Goal: Find specific page/section: Find specific page/section

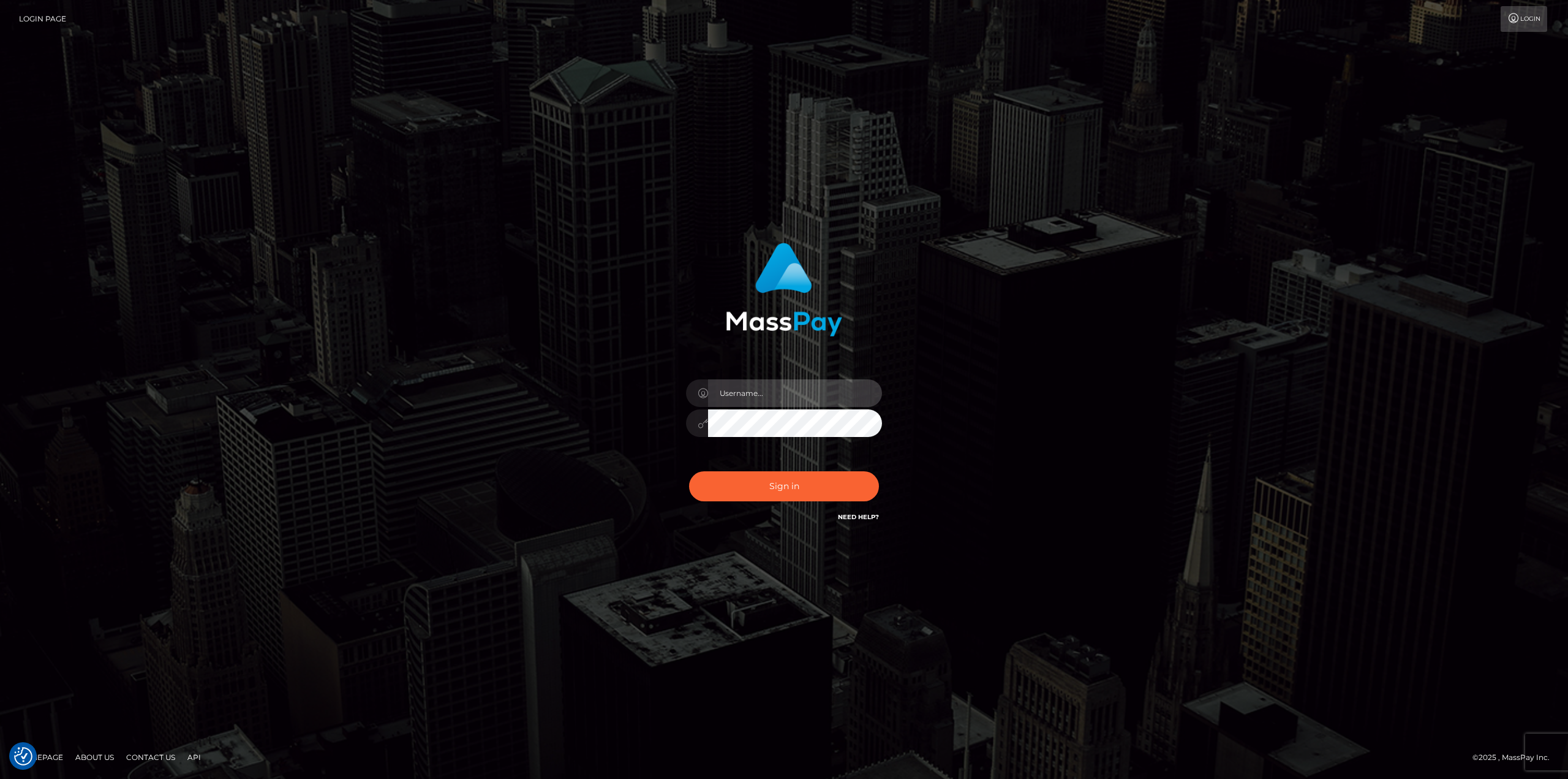
drag, startPoint x: 768, startPoint y: 396, endPoint x: 768, endPoint y: 404, distance: 8.0
click at [768, 396] on input "text" at bounding box center [795, 393] width 174 height 28
type input "Ahmed"
click at [689, 471] on button "Sign in" at bounding box center [784, 486] width 190 height 30
click at [769, 396] on input "text" at bounding box center [795, 393] width 174 height 28
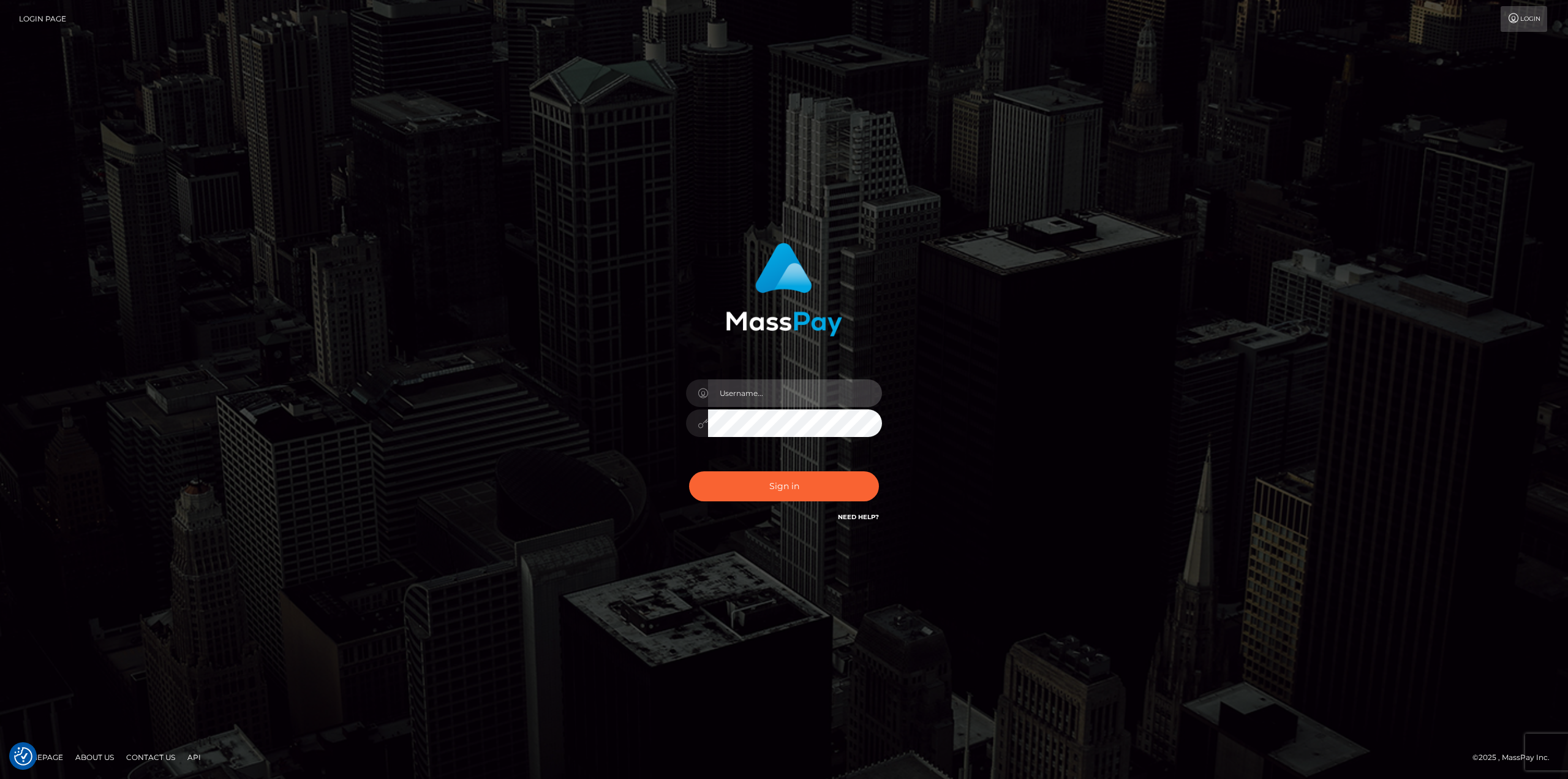
type input "Ahmed"
click at [805, 484] on button "Sign in" at bounding box center [784, 486] width 190 height 30
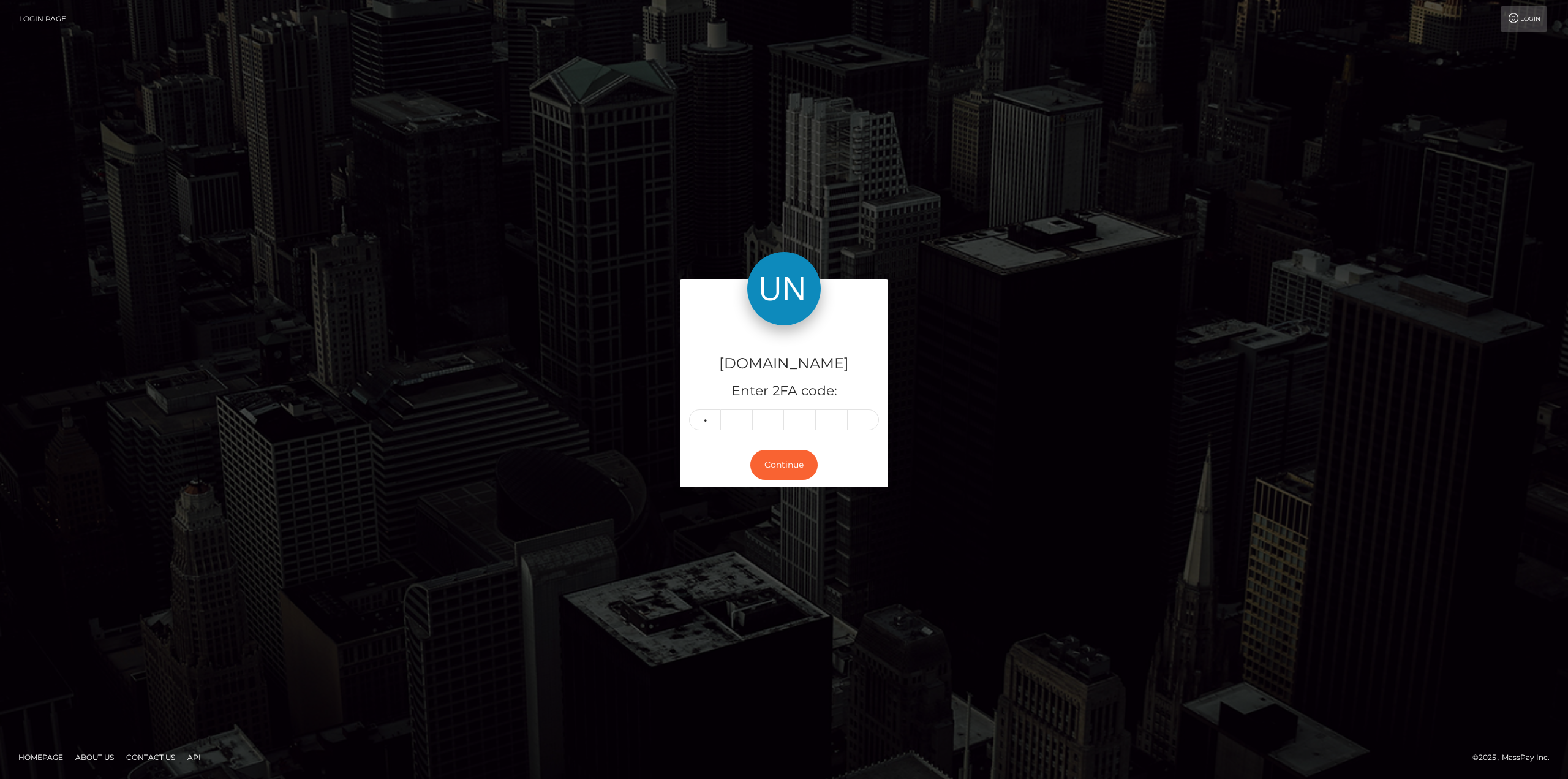
type input "7"
type input "1"
type input "7"
type input "1"
type input "6"
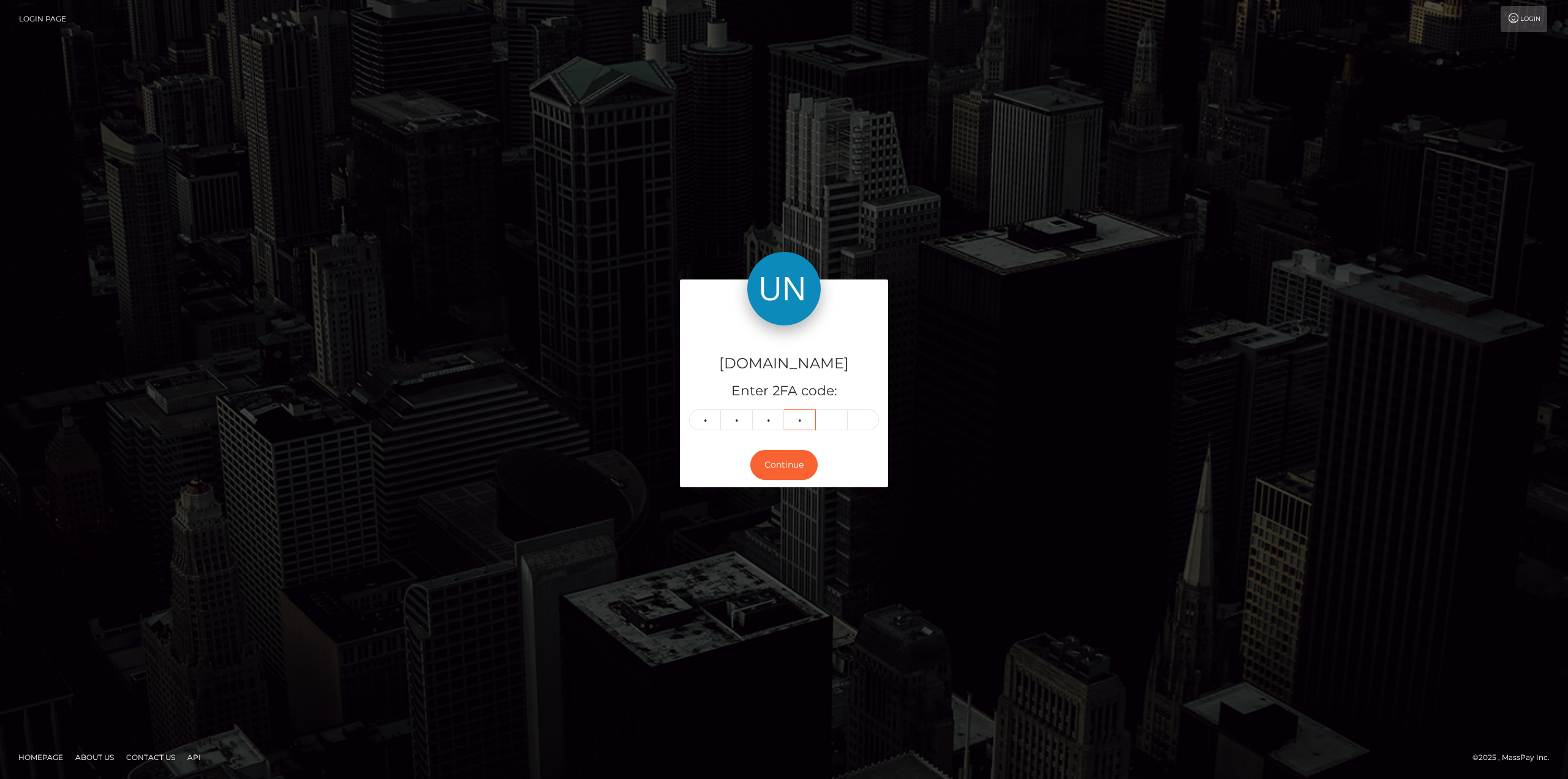
type input "0"
type input "9"
type input "4"
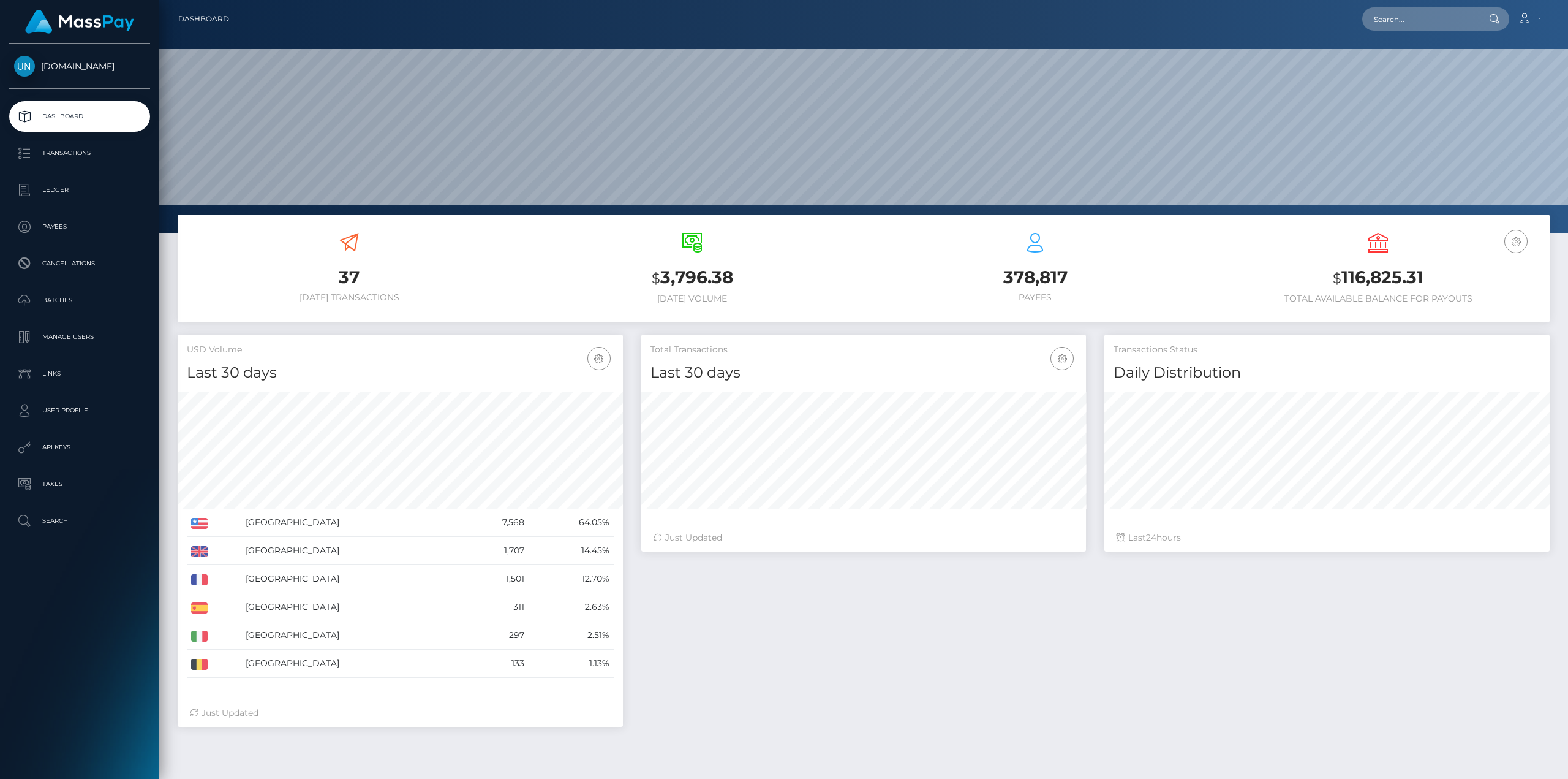
scroll to position [218, 445]
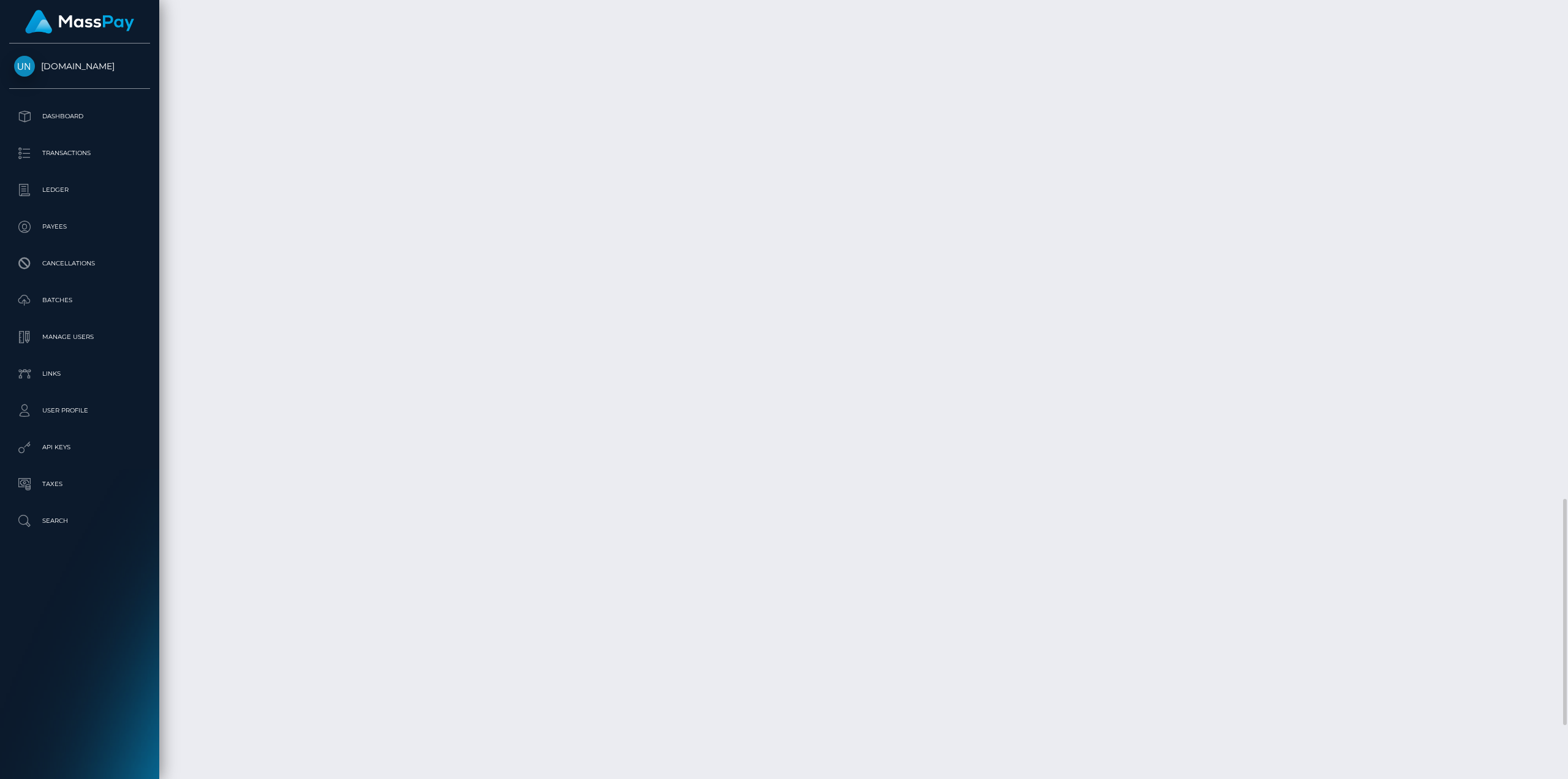
scroll to position [1900, 0]
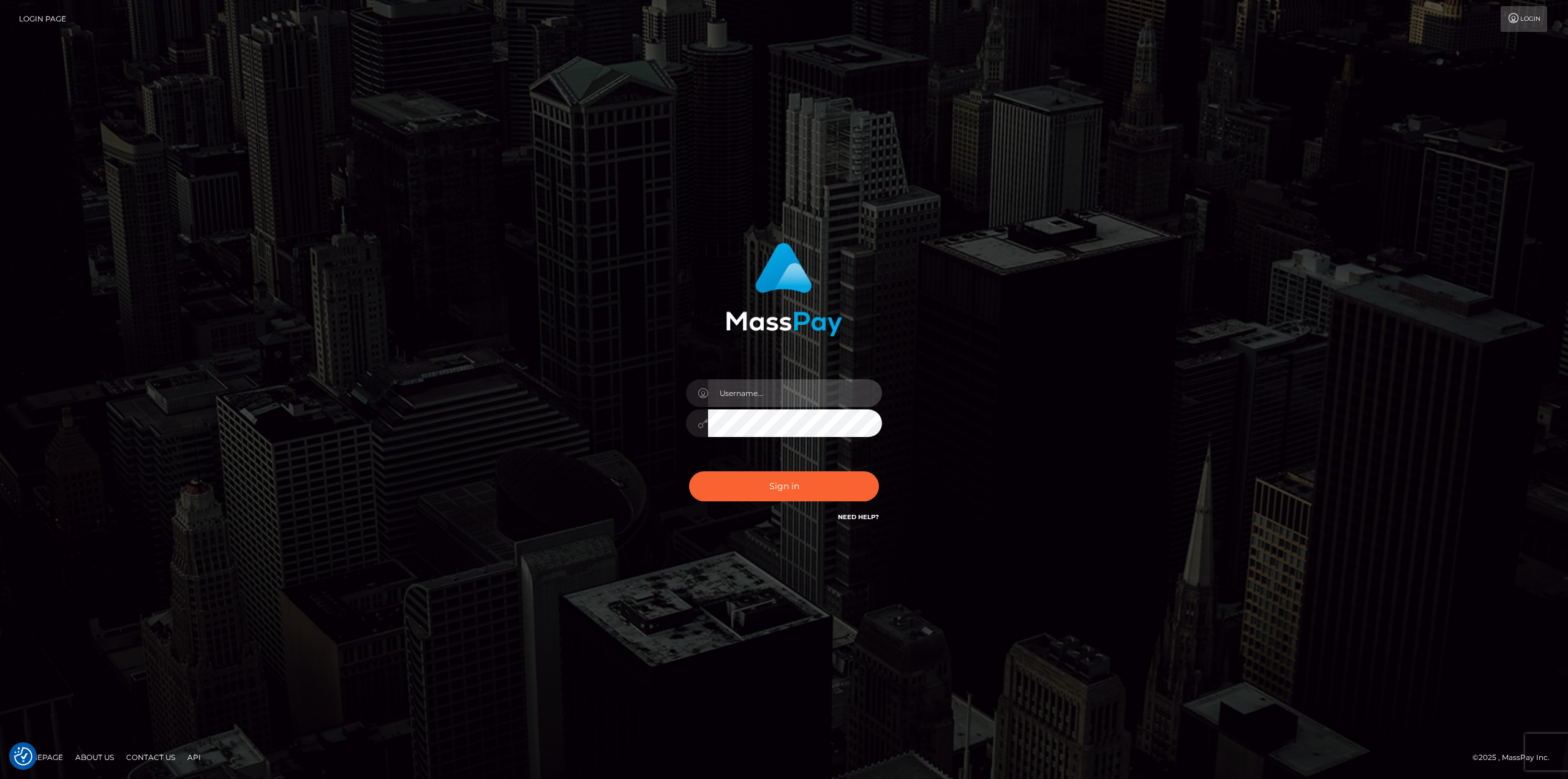
click at [762, 400] on input "text" at bounding box center [795, 393] width 174 height 28
type input "[PERSON_NAME]"
click at [689, 471] on button "Sign in" at bounding box center [784, 486] width 190 height 30
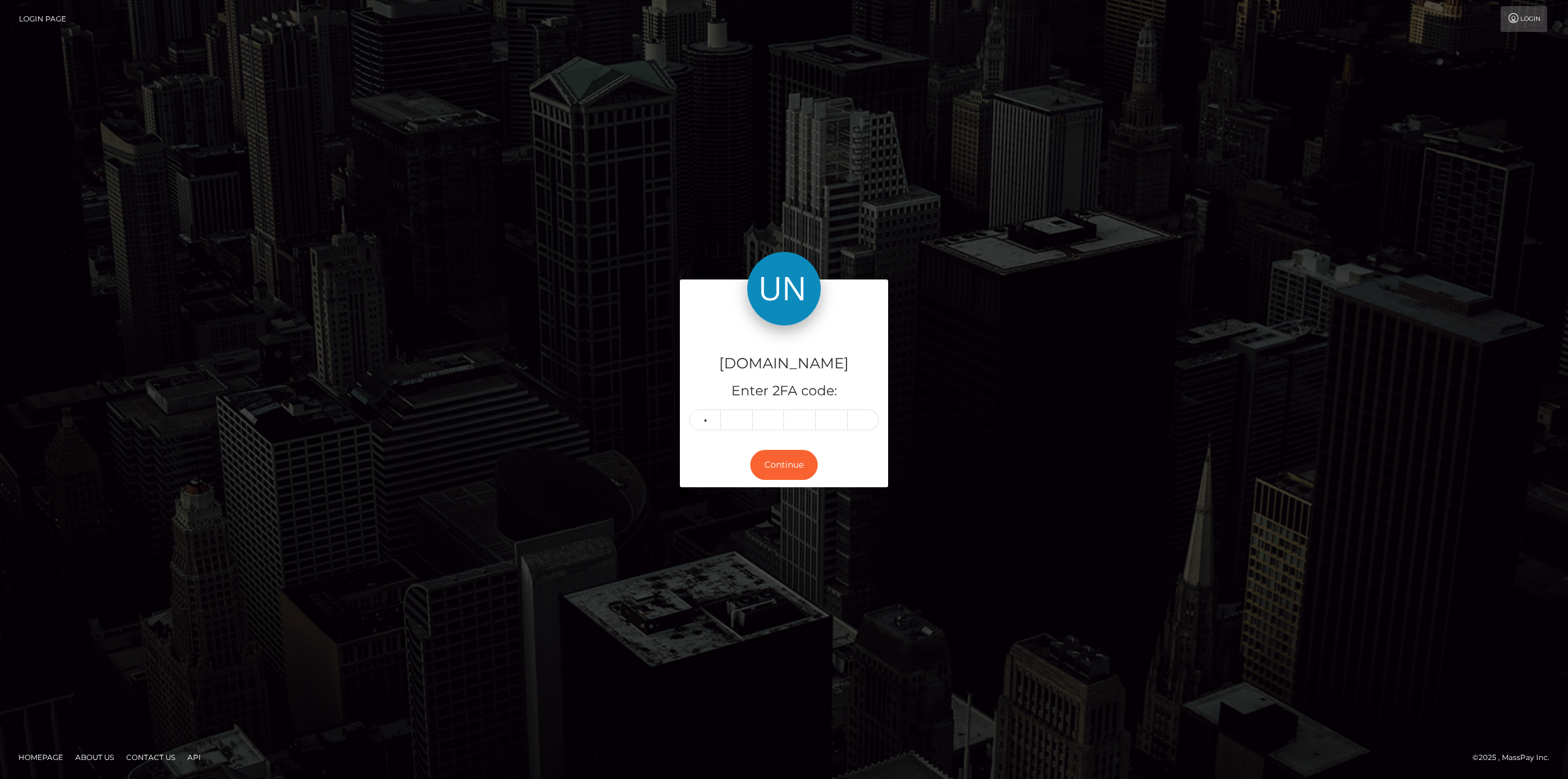
type input "0"
type input "8"
type input "0"
type input "4"
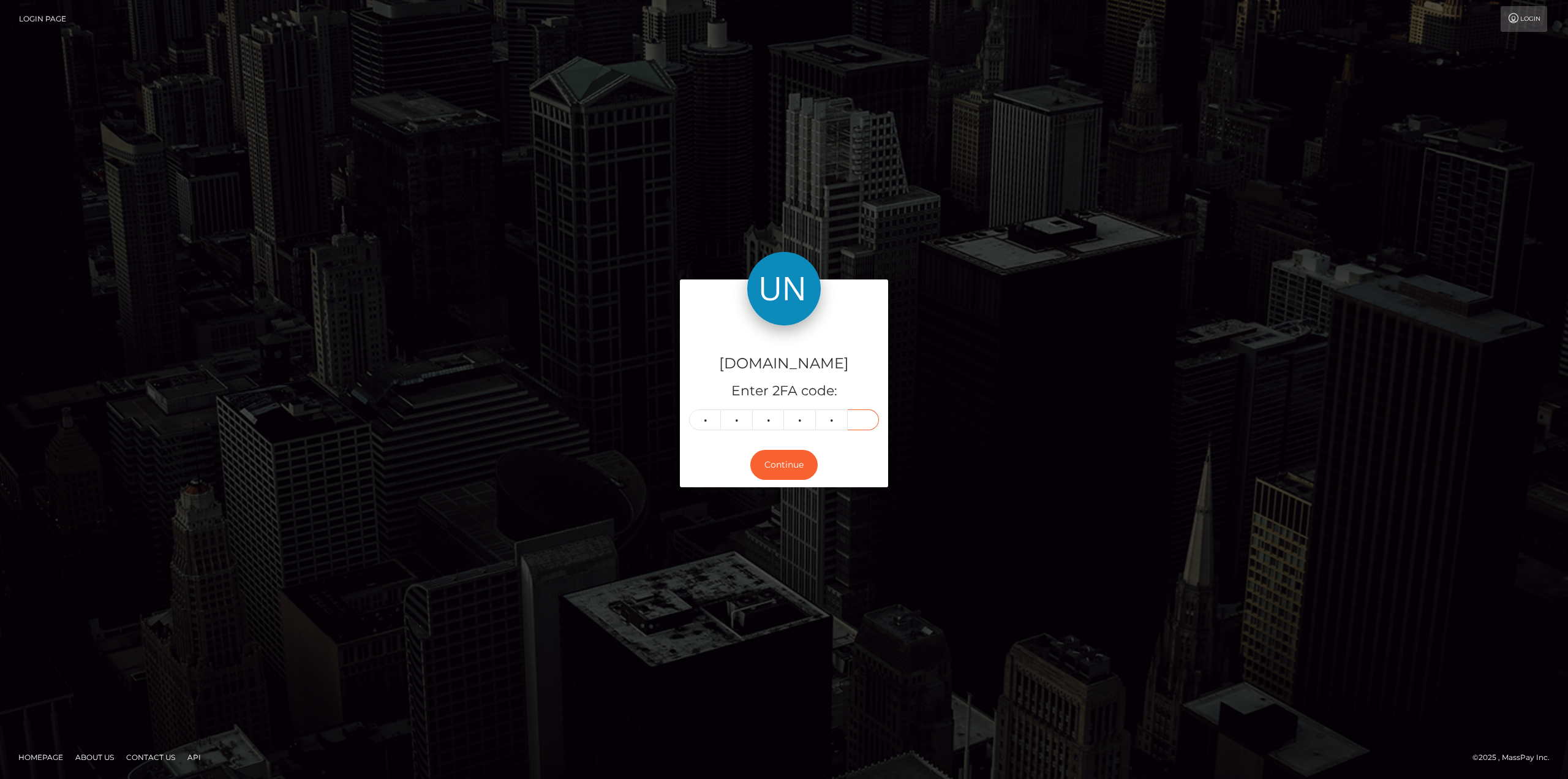
type input "3"
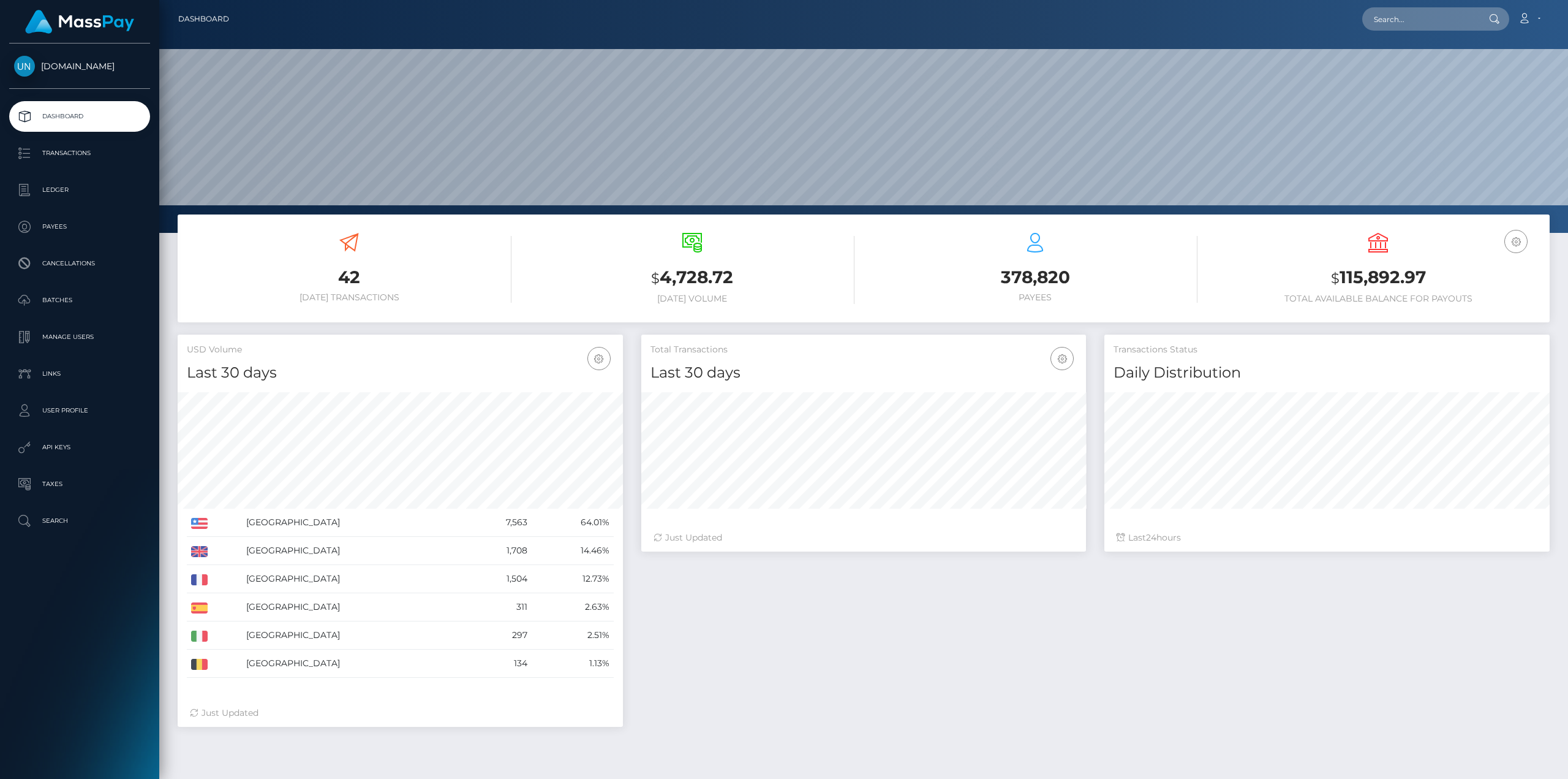
scroll to position [218, 445]
click at [1405, 15] on input "text" at bounding box center [1420, 19] width 115 height 23
paste input "[PERSON_NAME]"
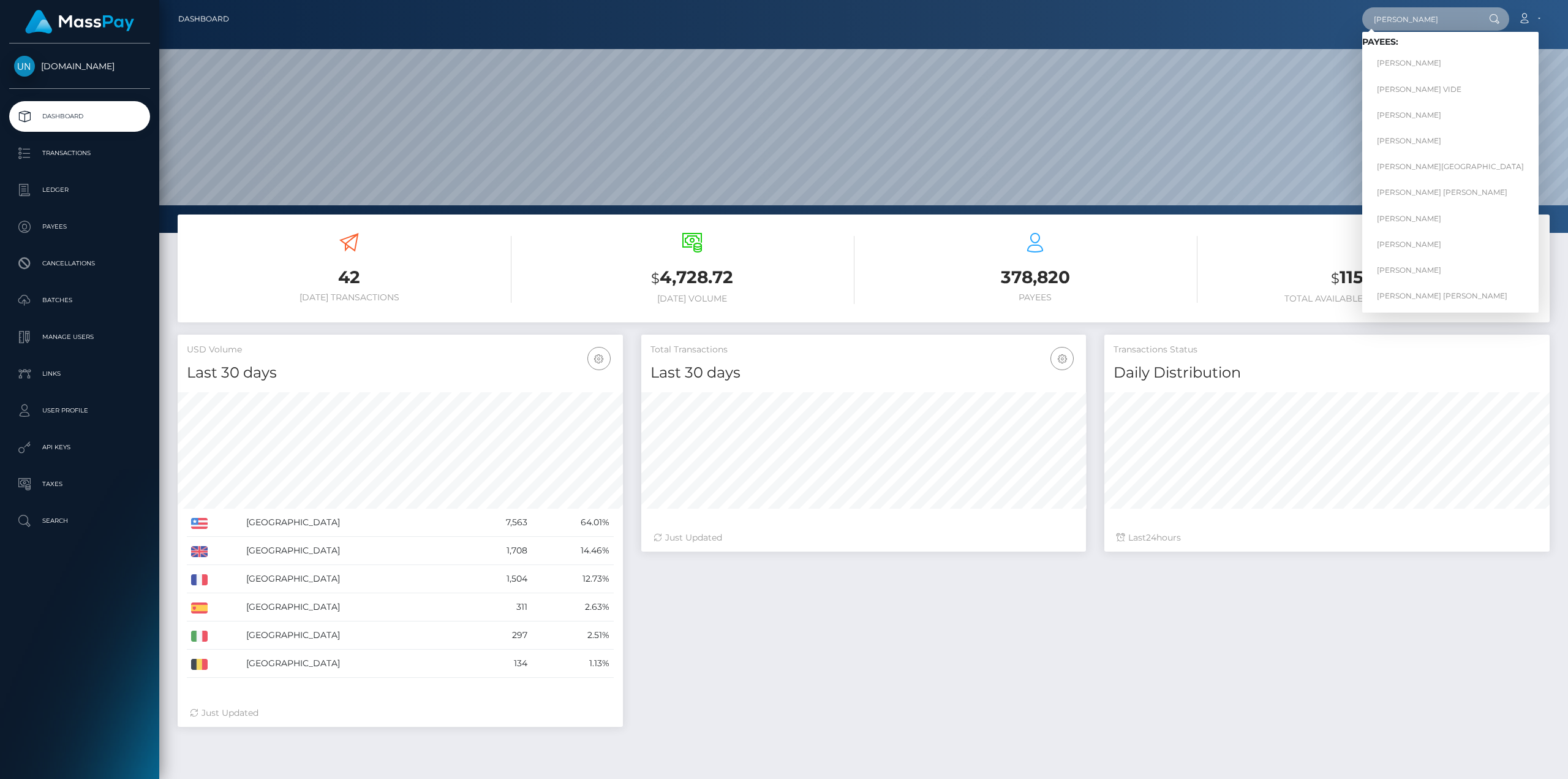
click at [1436, 21] on input "JORGE" at bounding box center [1420, 19] width 115 height 23
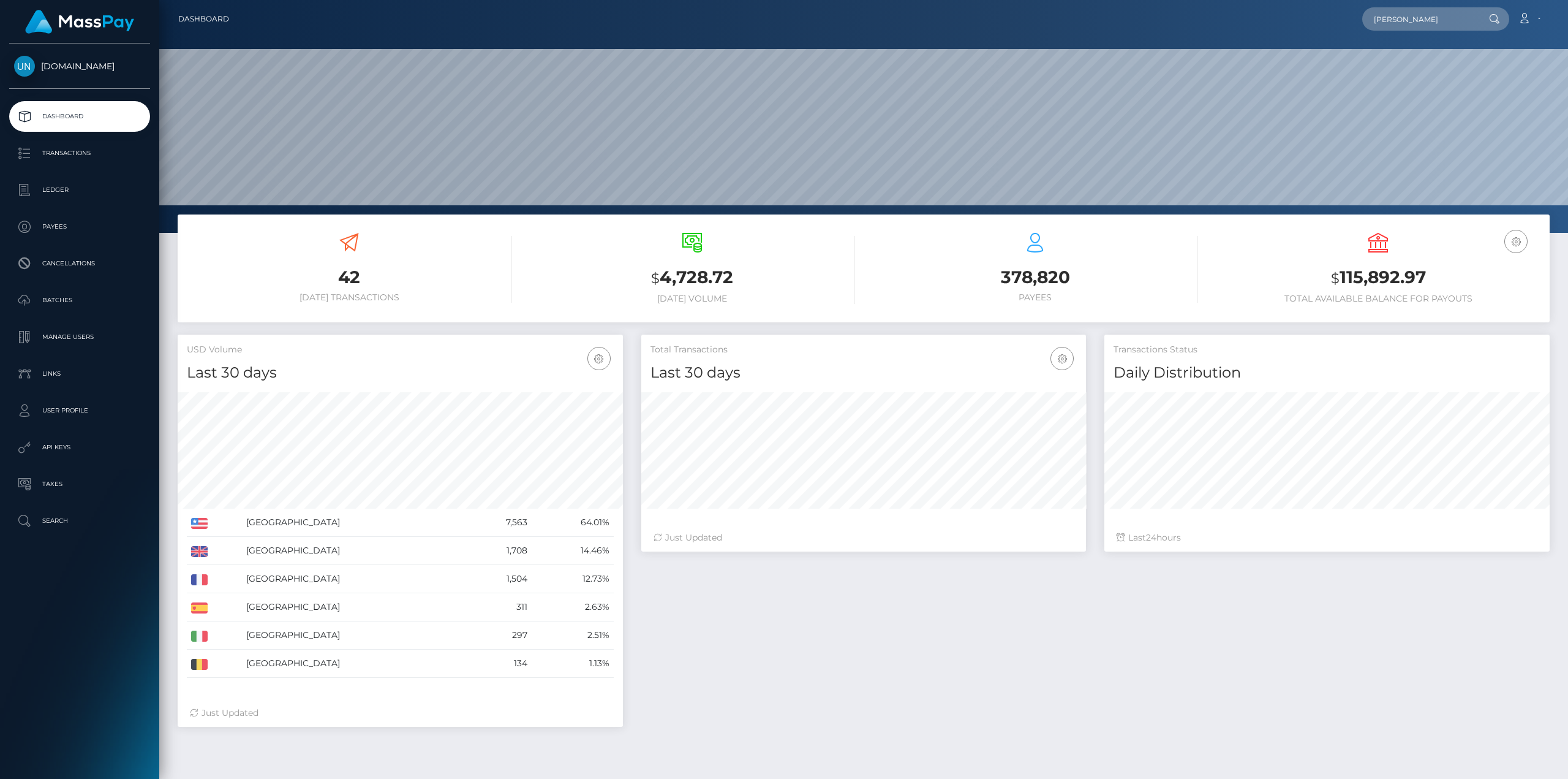
click at [1527, 45] on div at bounding box center [863, 116] width 1409 height 233
click at [1428, 13] on input "JORGE" at bounding box center [1420, 19] width 115 height 23
type input "JORGE m"
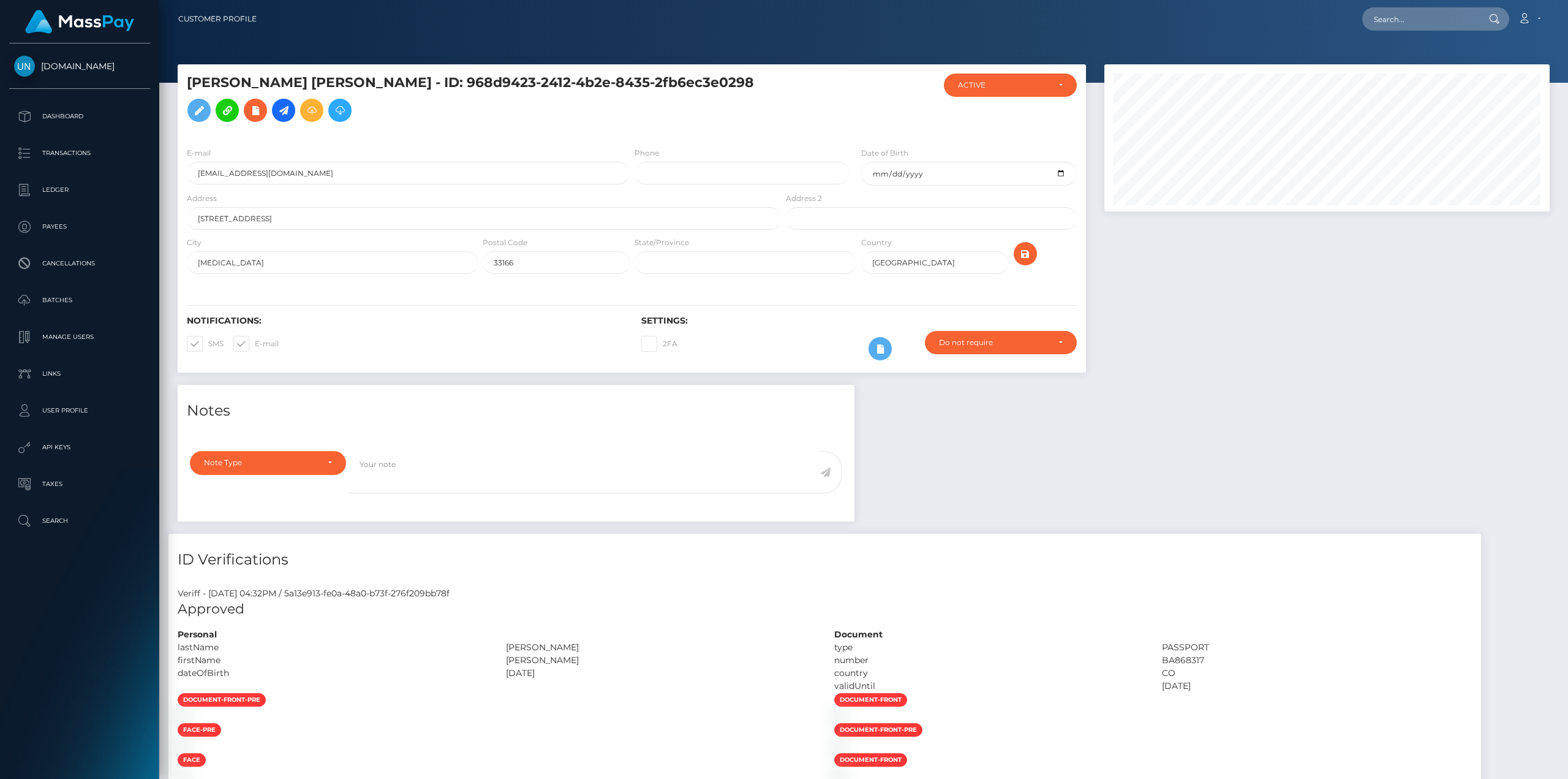
scroll to position [147, 445]
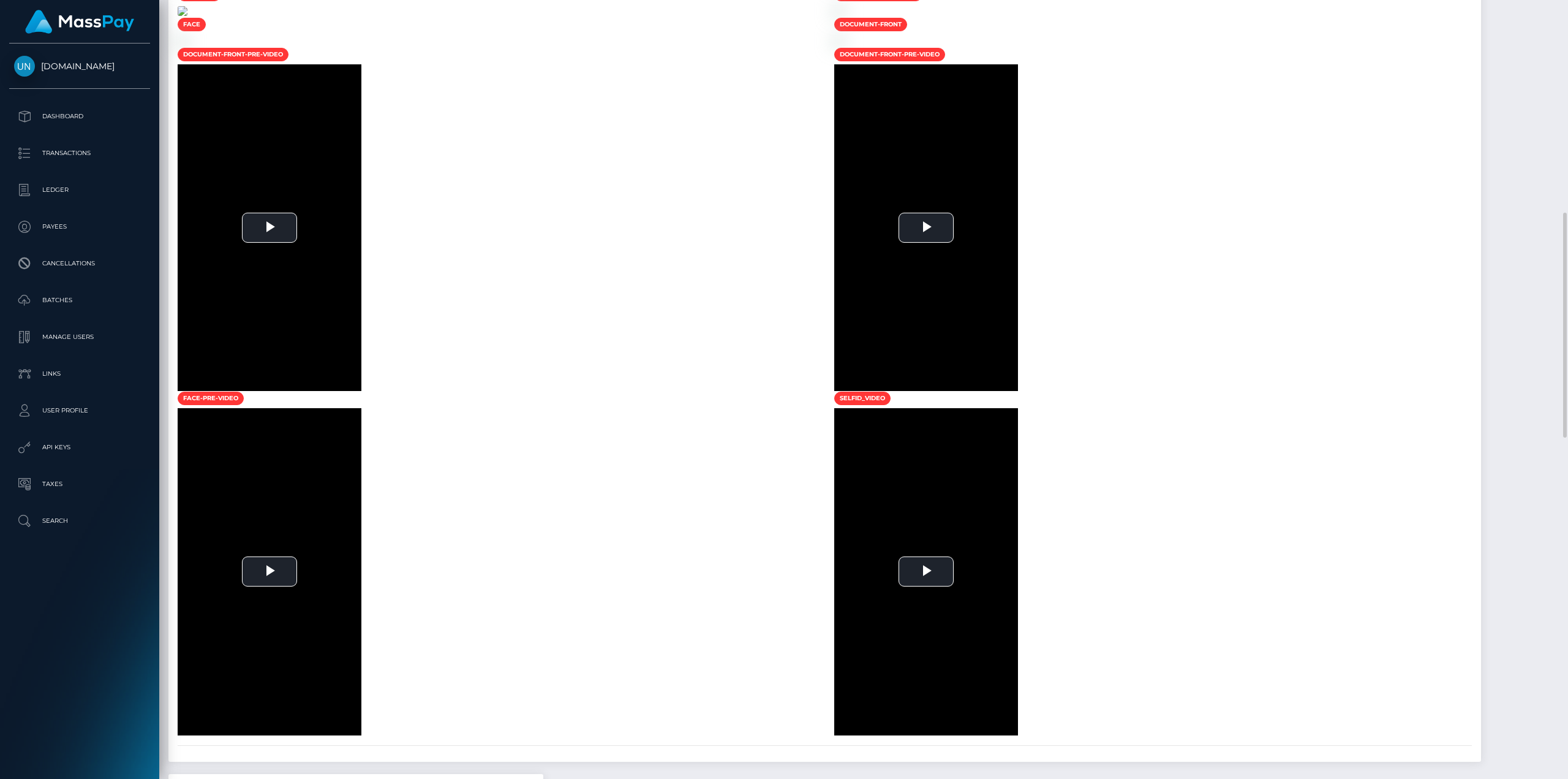
scroll to position [797, 0]
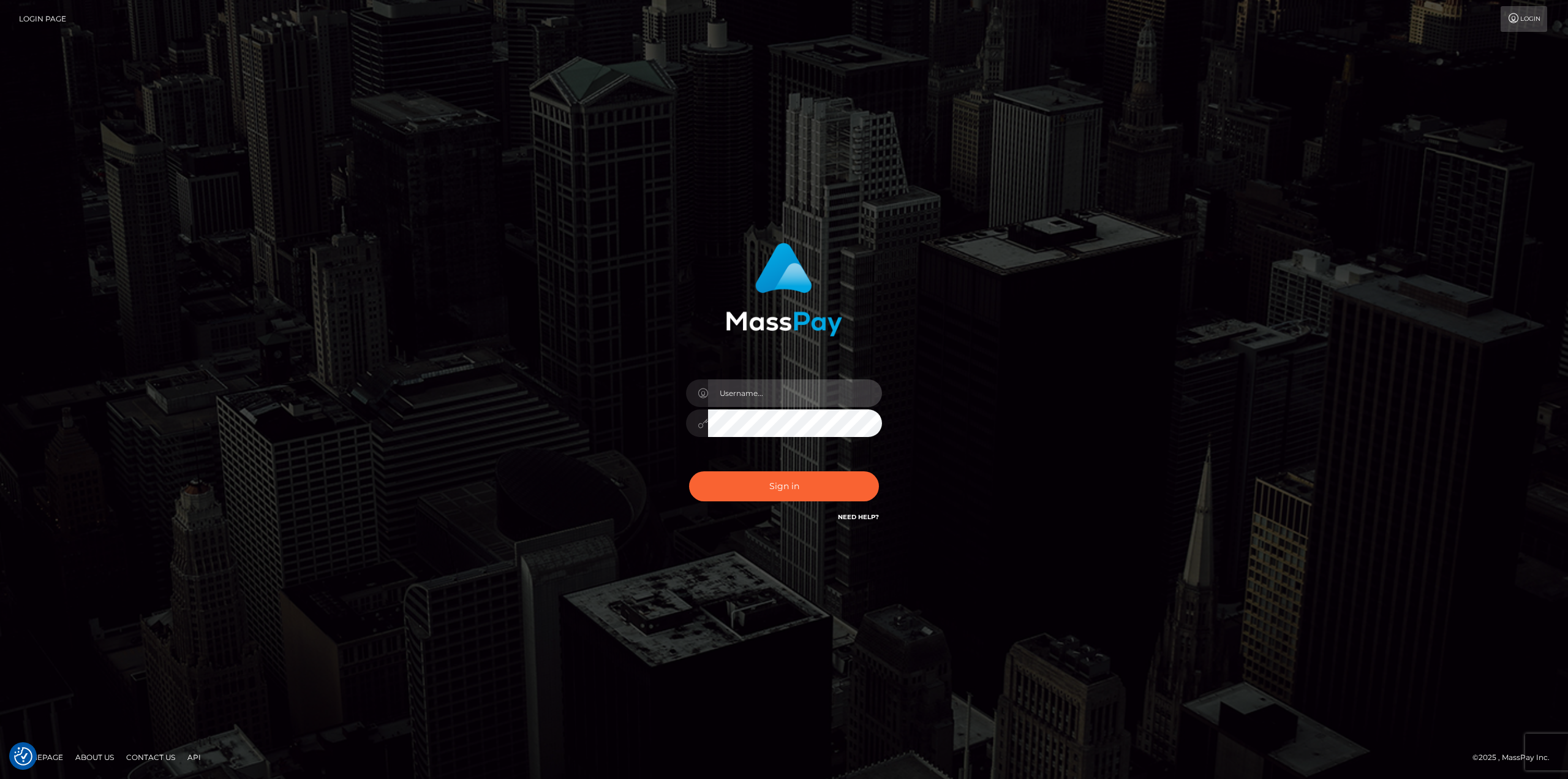
click at [768, 389] on input "text" at bounding box center [795, 393] width 174 height 28
type input "Ahmed"
click at [689, 471] on button "Sign in" at bounding box center [784, 486] width 190 height 30
click at [829, 378] on div at bounding box center [784, 417] width 214 height 94
click at [808, 396] on input "text" at bounding box center [795, 393] width 174 height 28
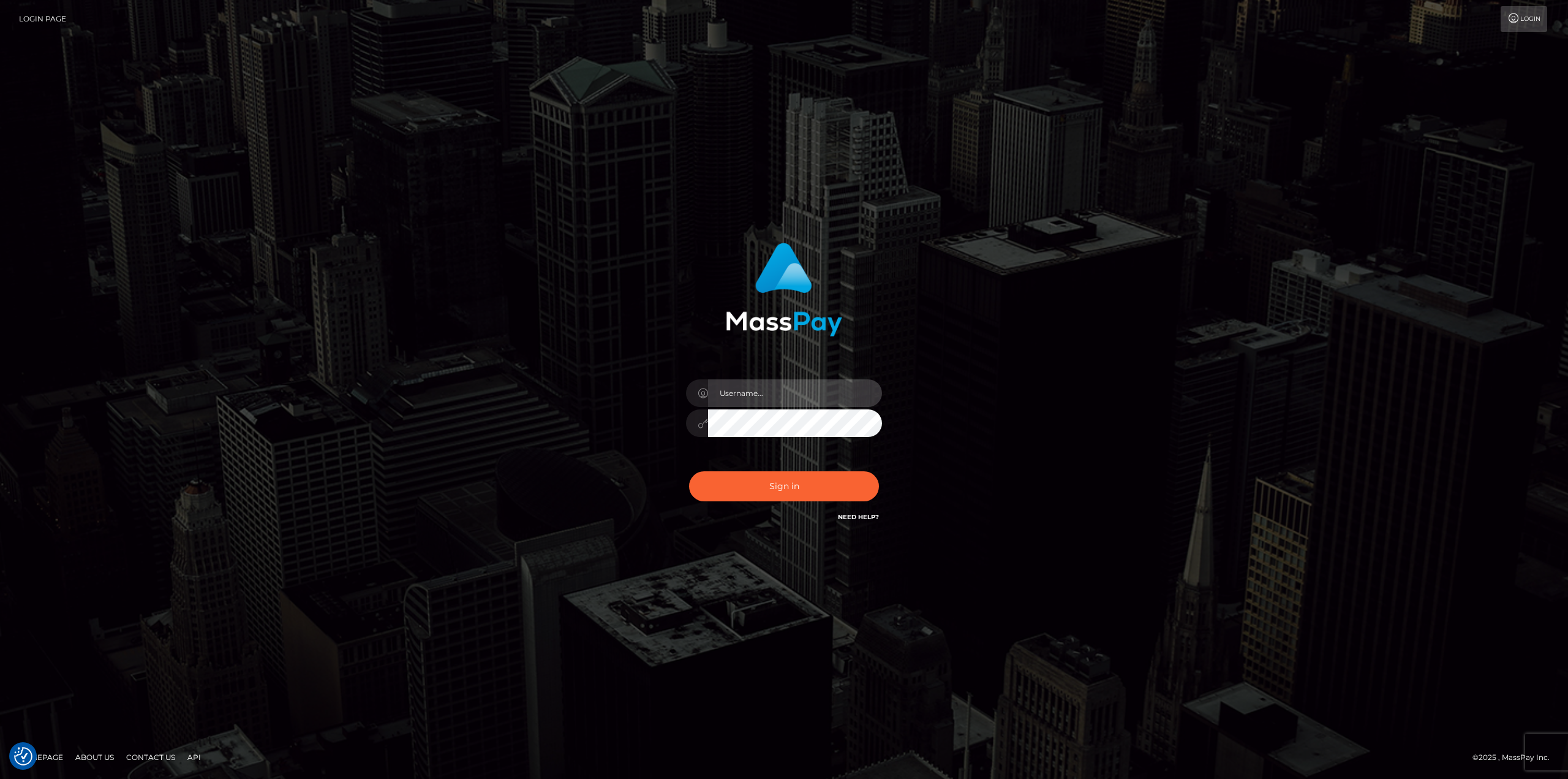
type input "Ahmed"
click button "Sign in"
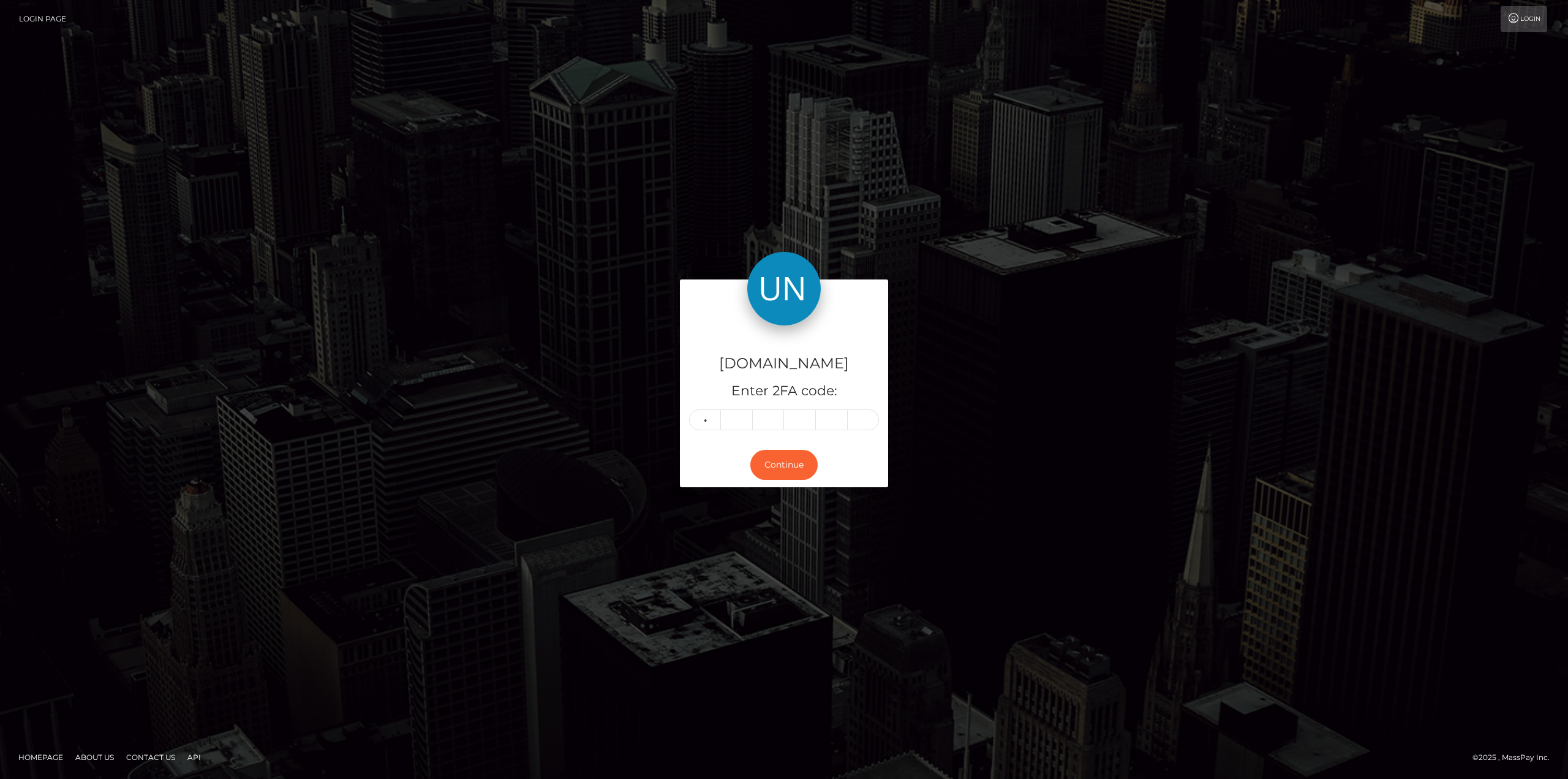
type input "8"
type input "7"
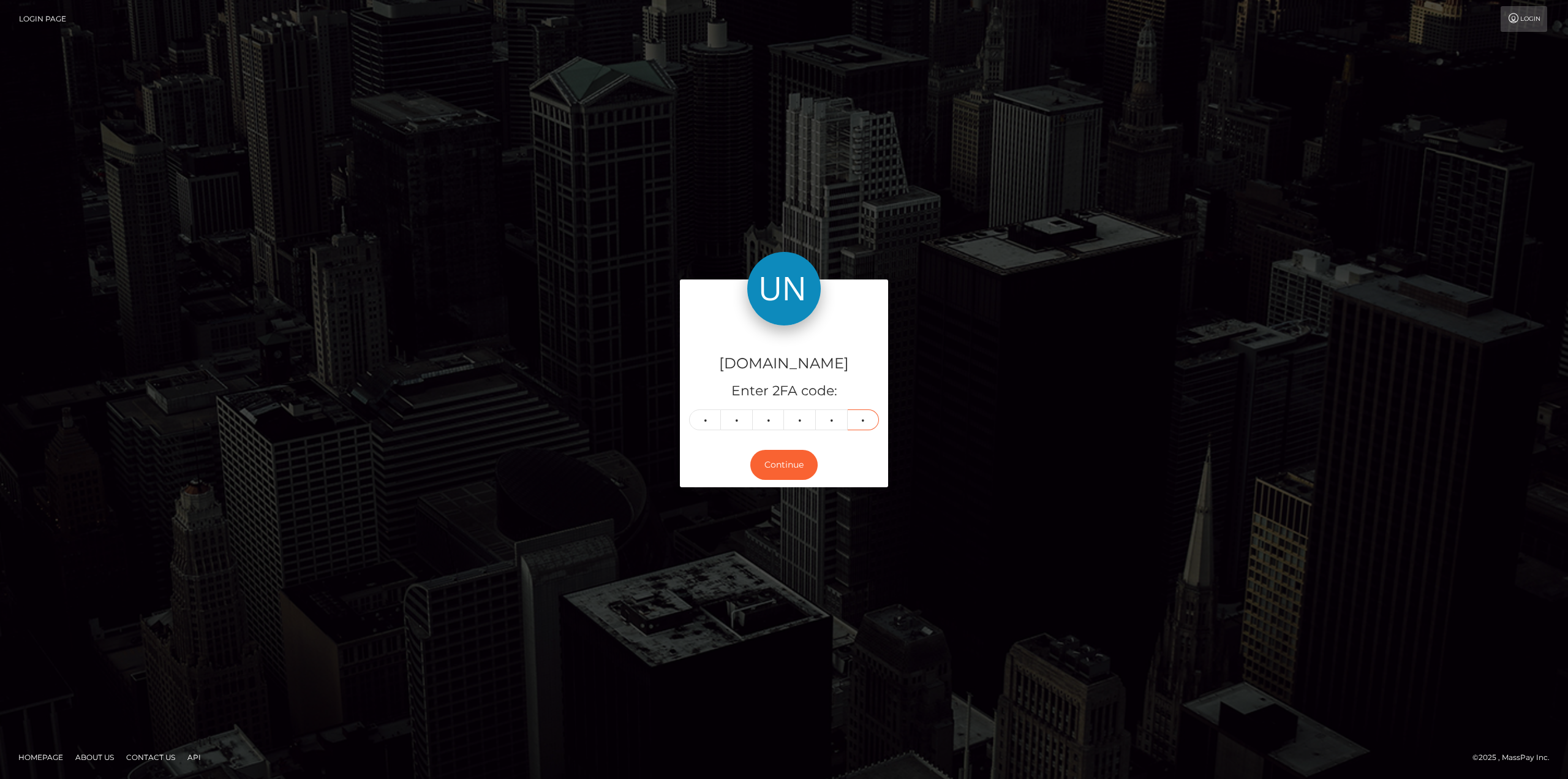
type input "2"
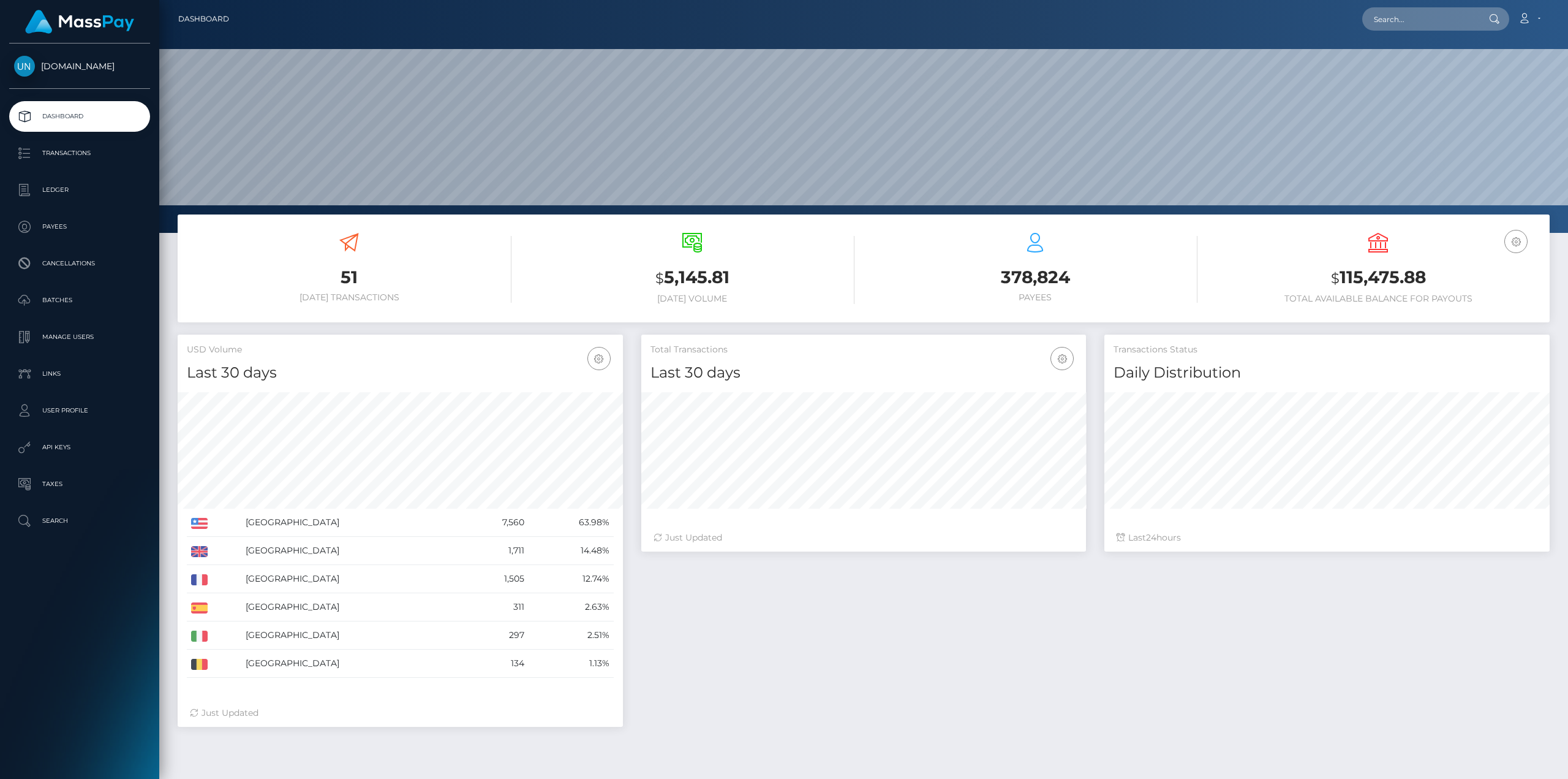
scroll to position [218, 445]
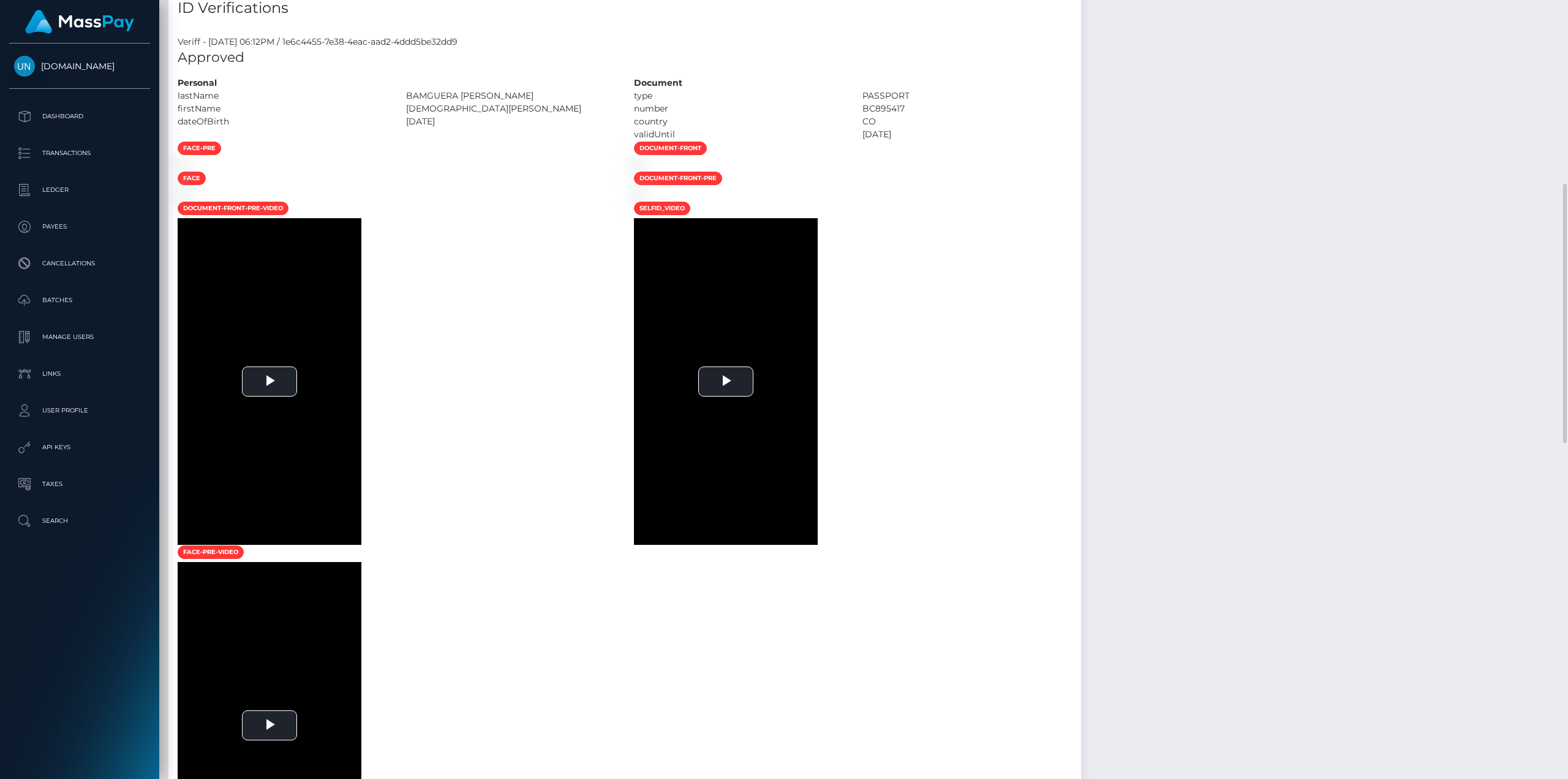
scroll to position [368, 0]
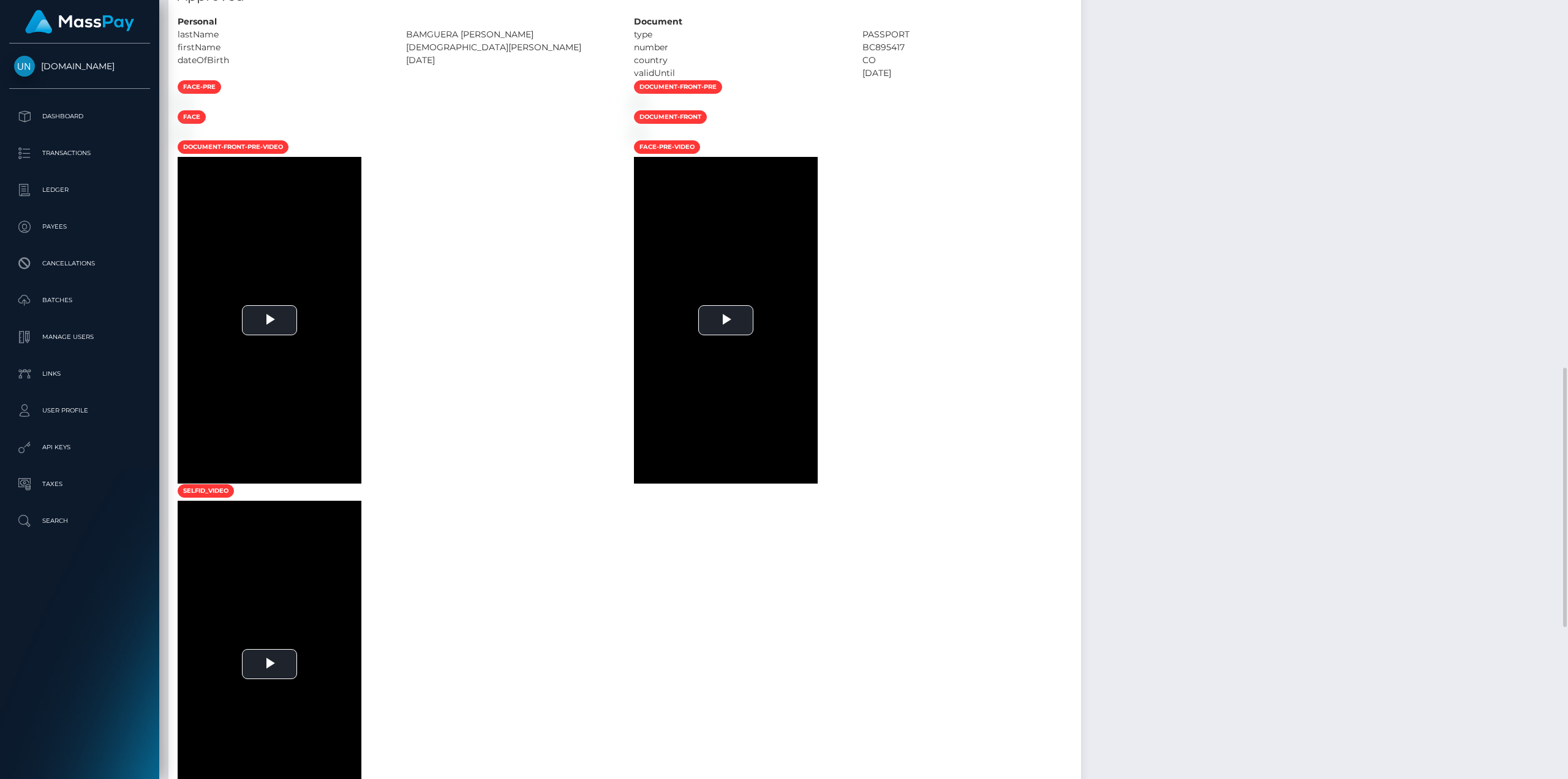
scroll to position [552, 0]
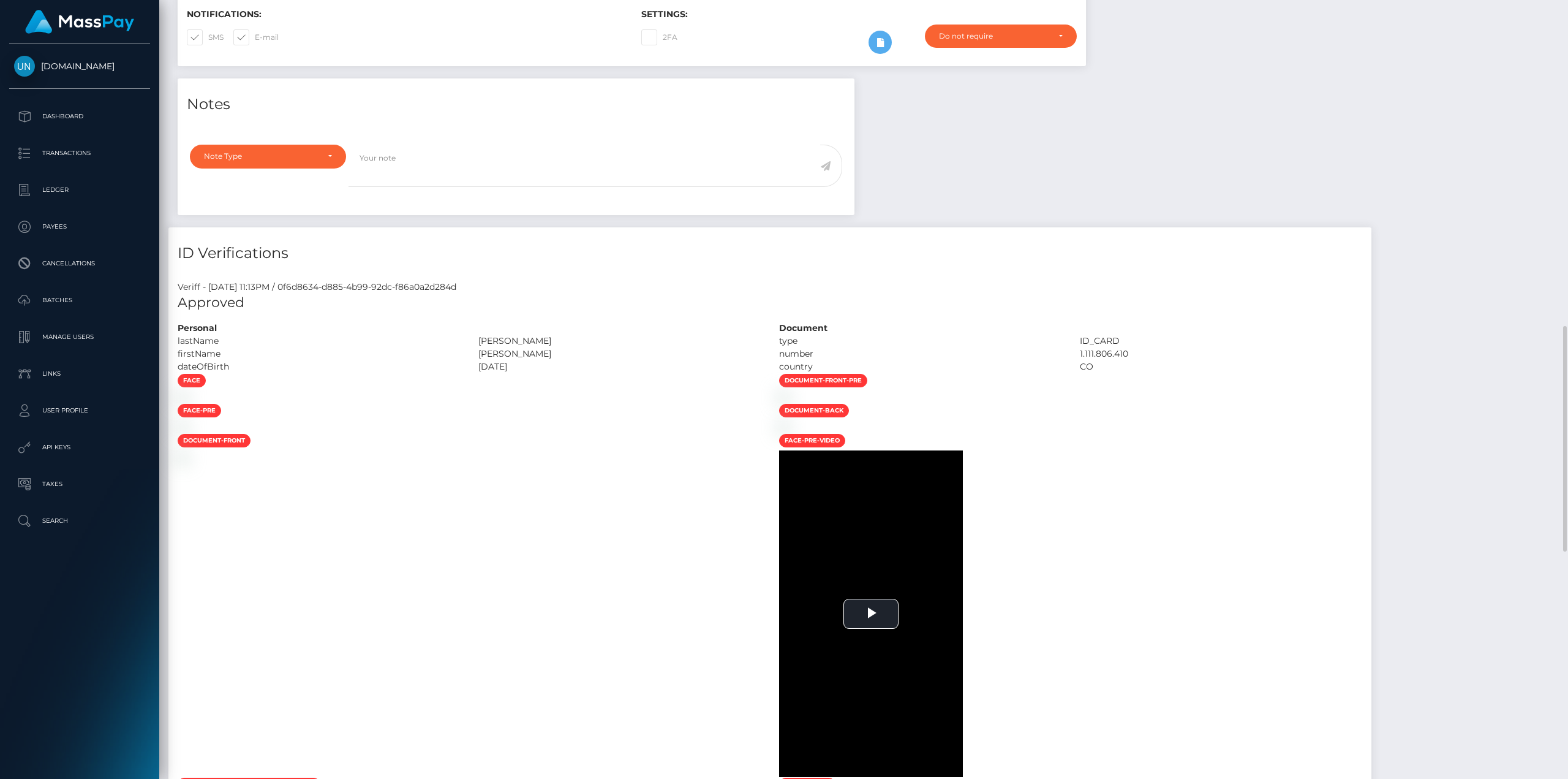
scroll to position [552, 0]
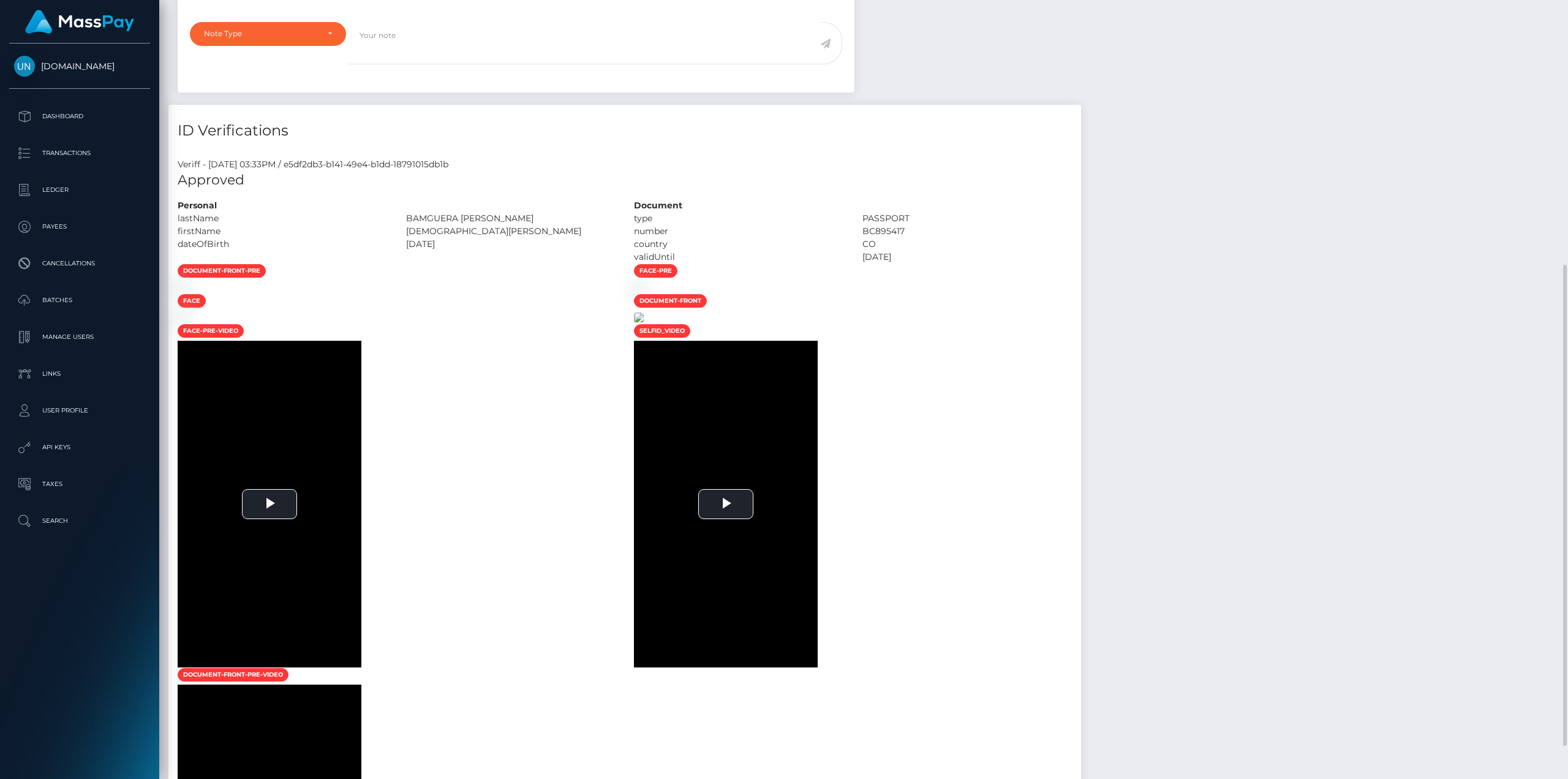
scroll to position [552, 0]
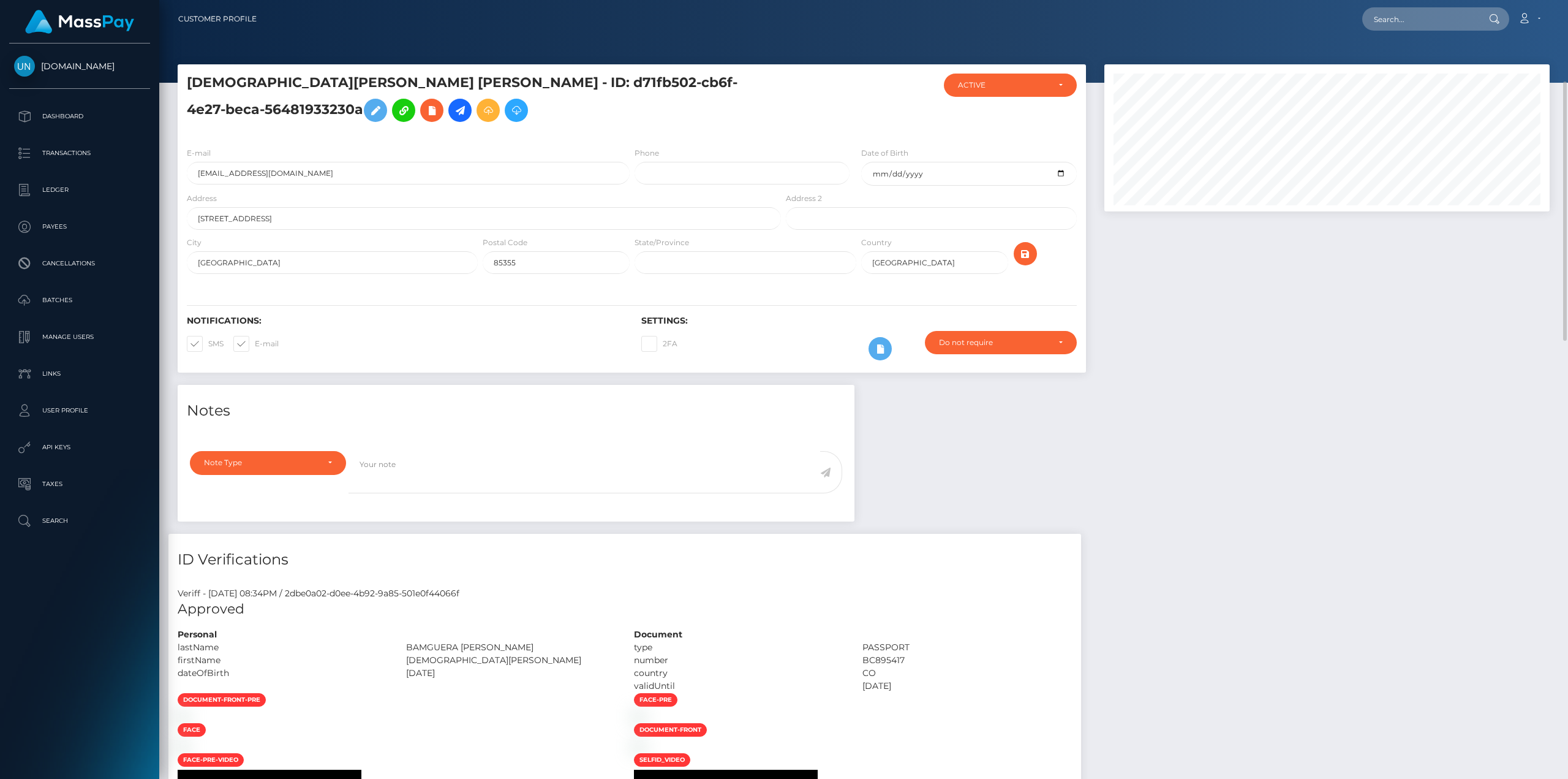
scroll to position [368, 0]
drag, startPoint x: 1423, startPoint y: 17, endPoint x: 1420, endPoint y: 25, distance: 8.5
click at [1423, 17] on input "text" at bounding box center [1420, 19] width 115 height 23
paste input "JESUS ALEXANDER"
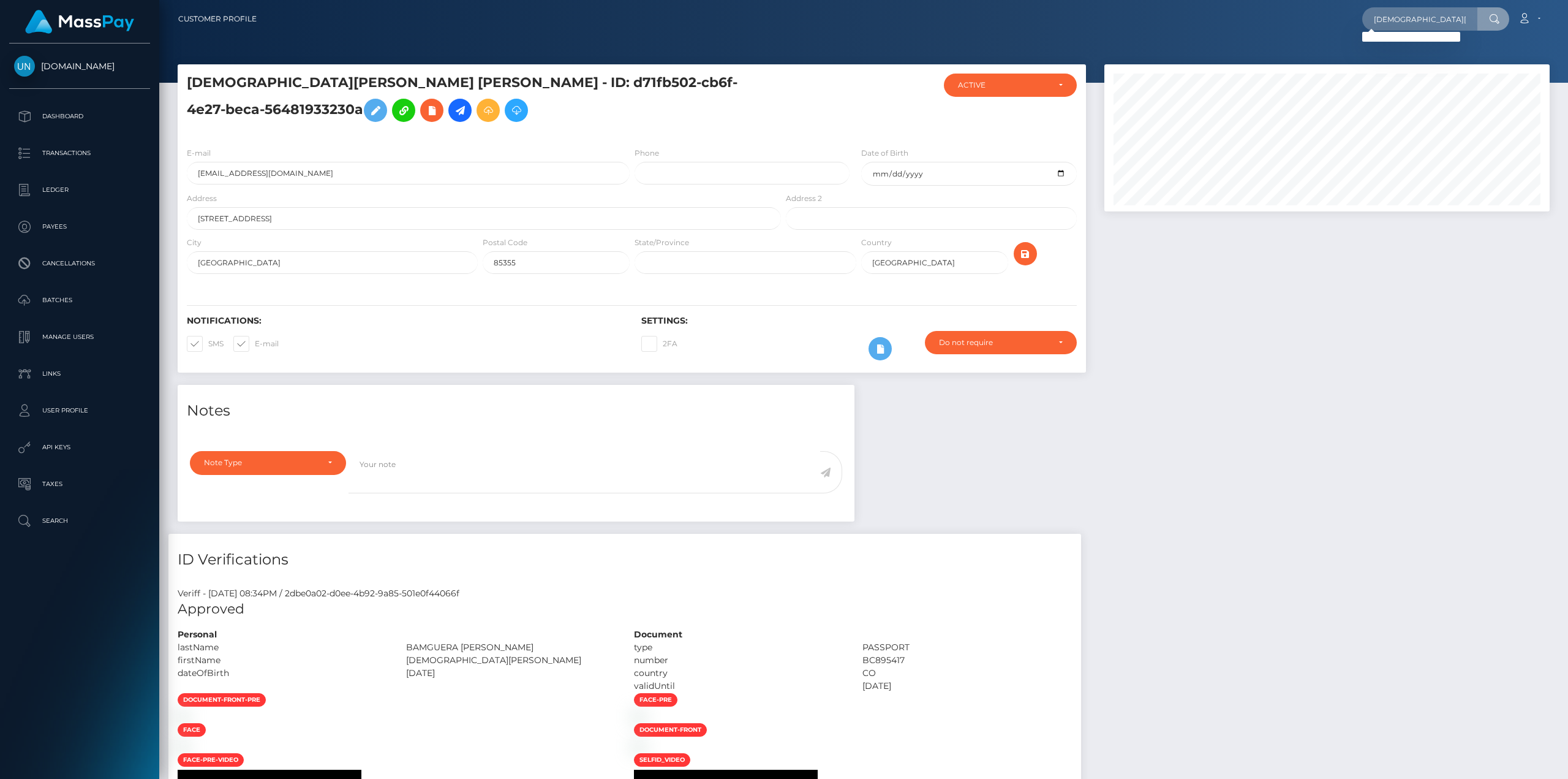
click at [1082, 658] on div "BC895417" at bounding box center [967, 661] width 229 height 13
copy div "BC895417"
click at [1433, 10] on input "JESUS ALEXANDER" at bounding box center [1420, 19] width 115 height 23
paste input "BC895417"
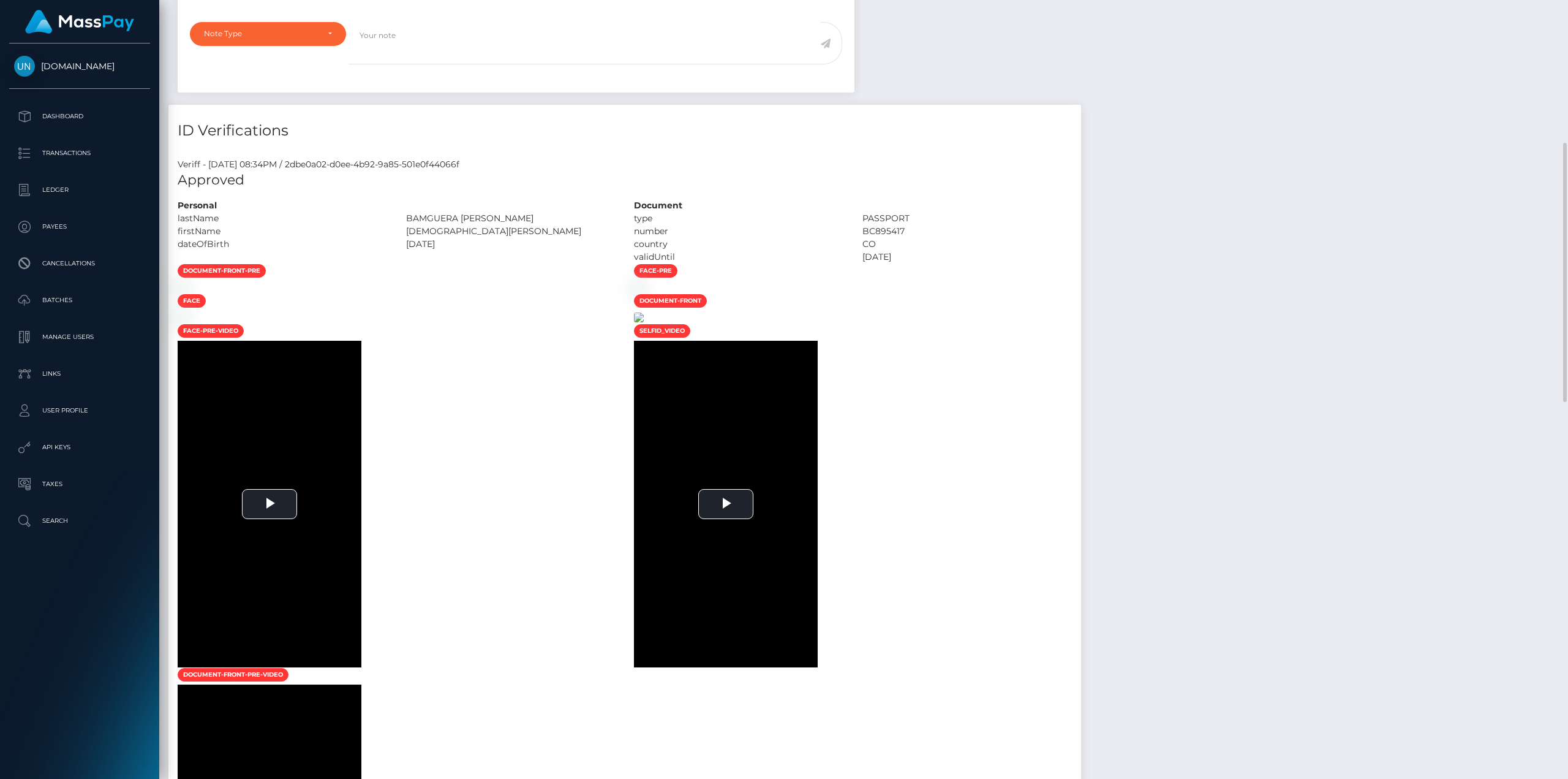
scroll to position [674, 0]
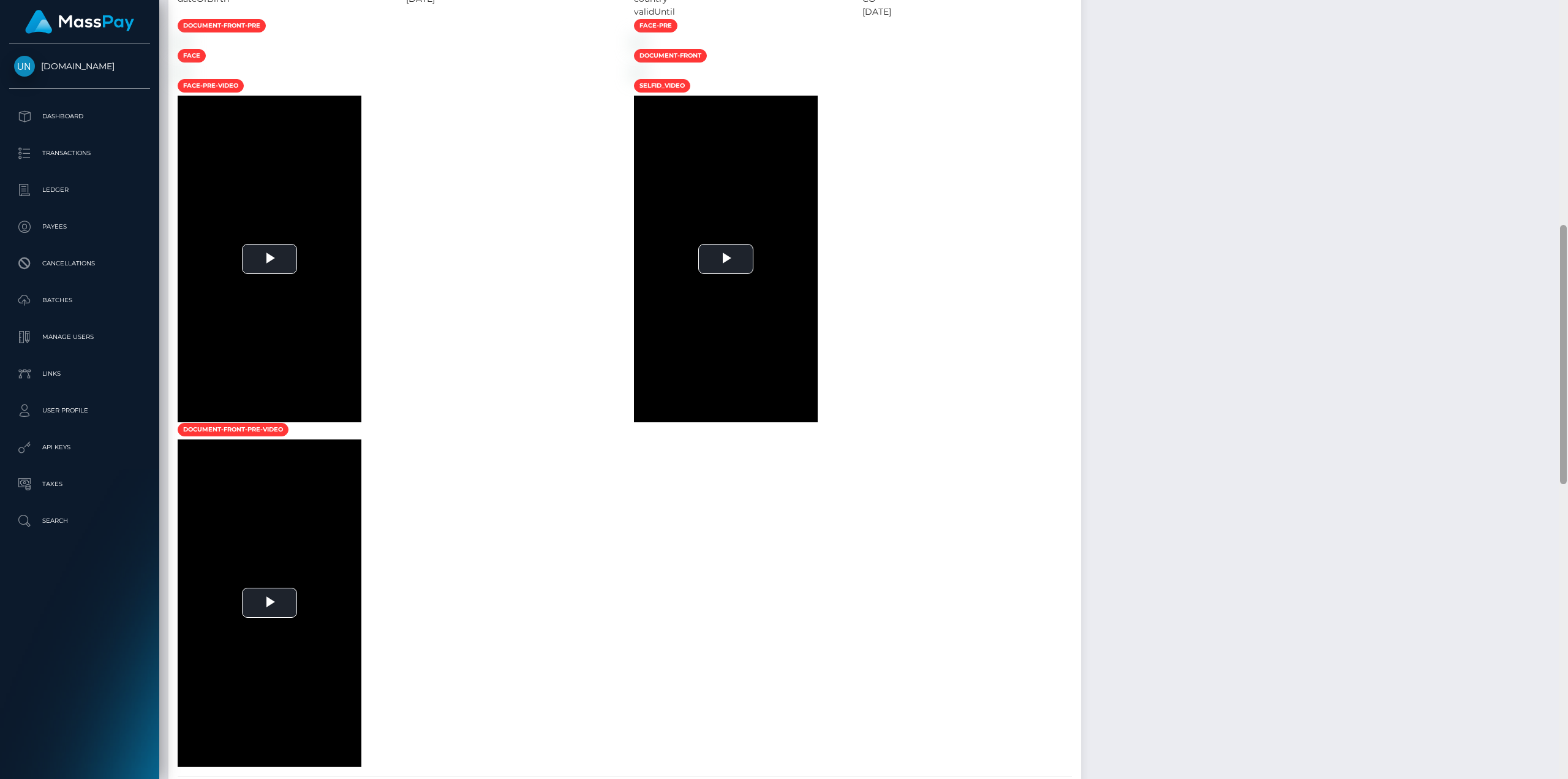
type input "BC895417"
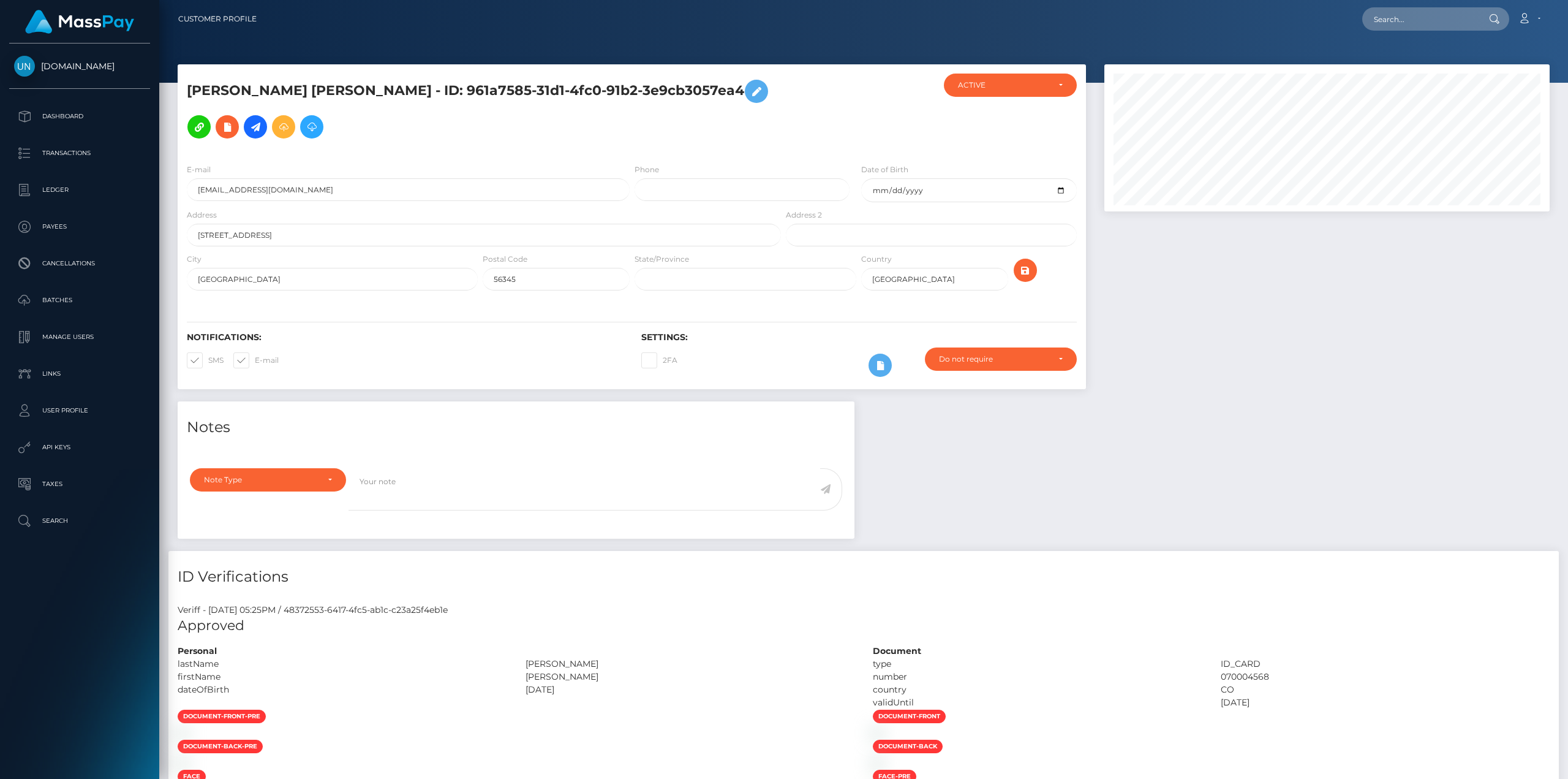
scroll to position [147, 445]
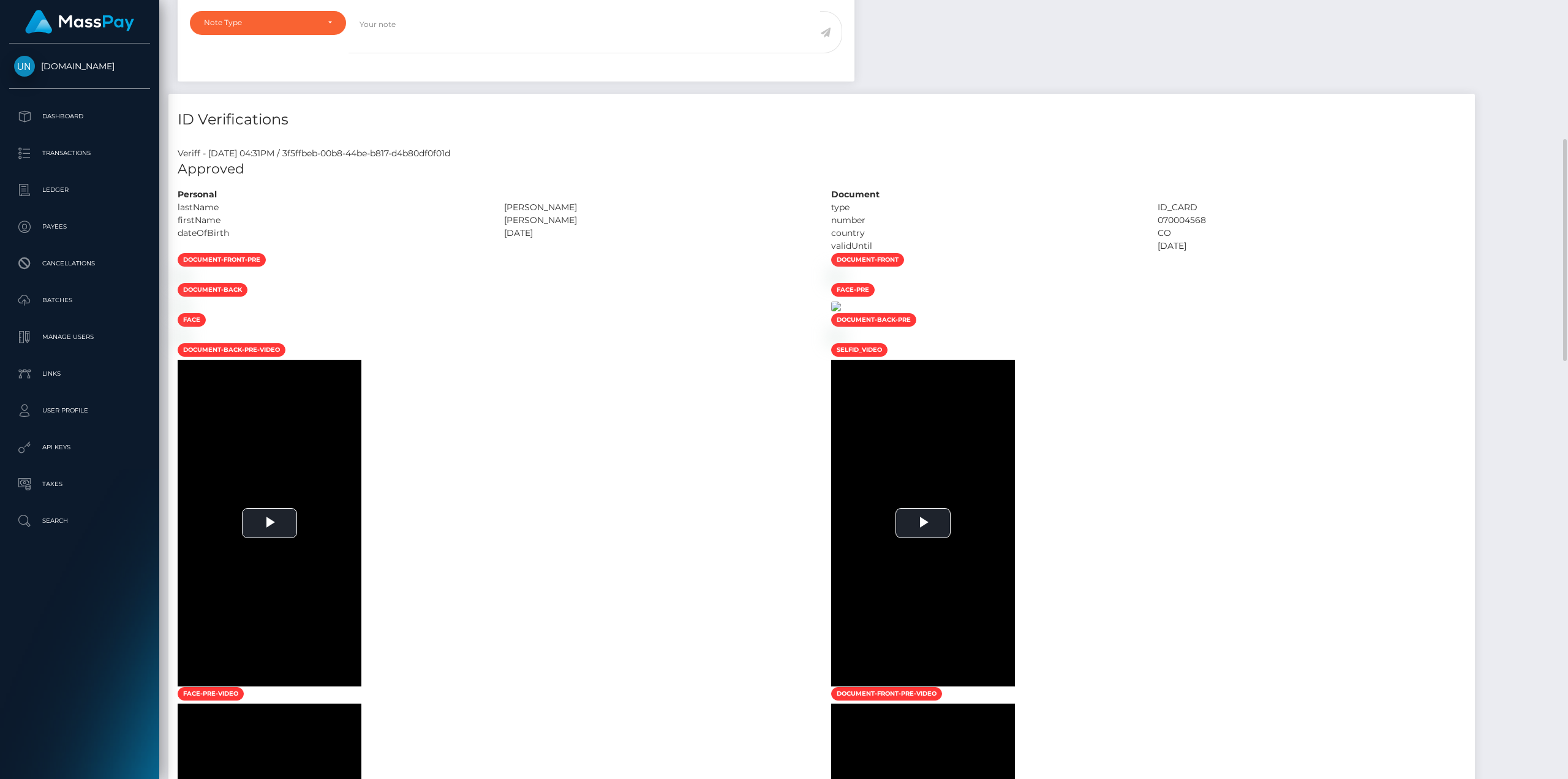
scroll to position [797, 0]
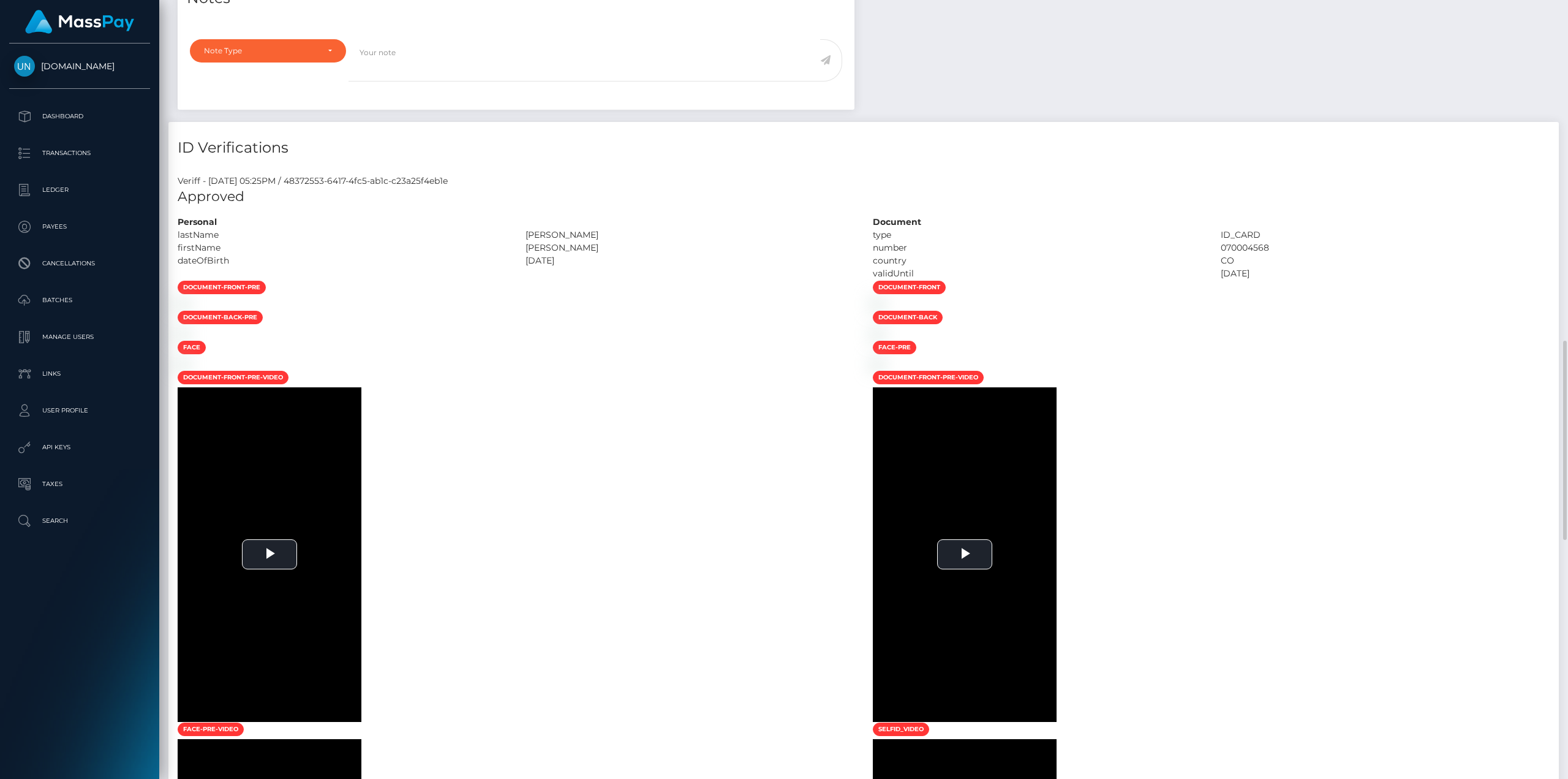
scroll to position [919, 0]
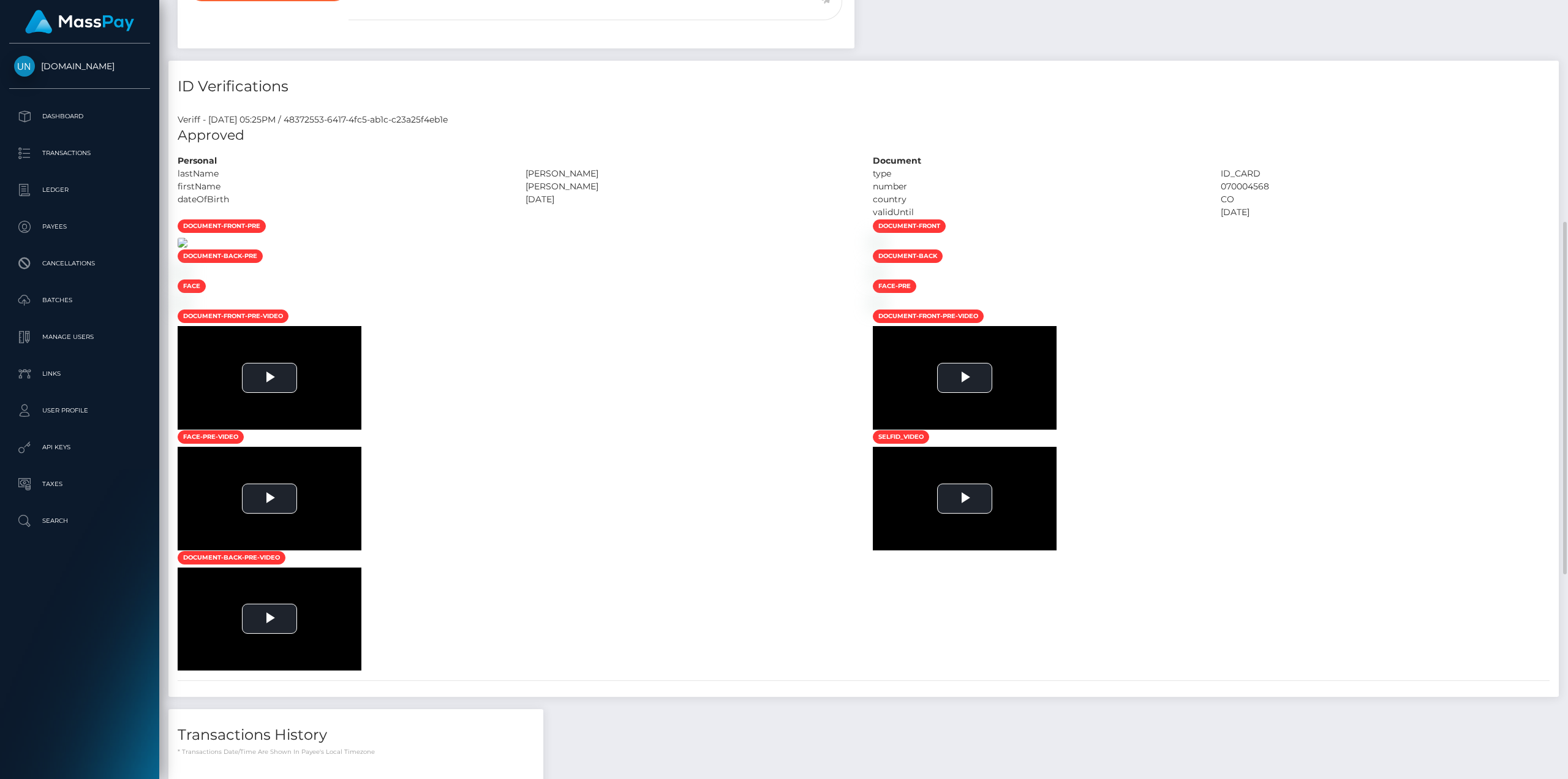
scroll to position [147, 445]
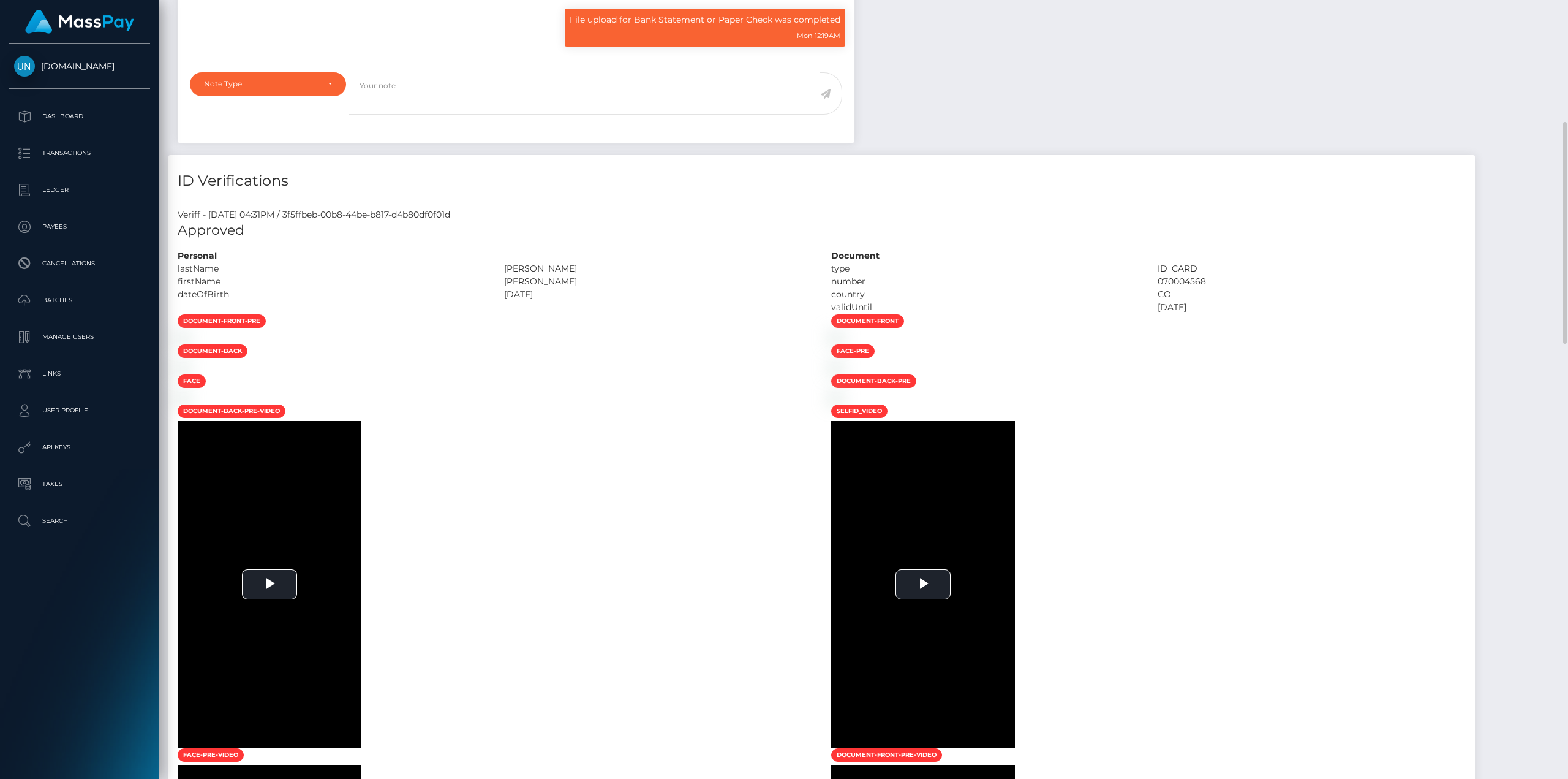
scroll to position [147, 445]
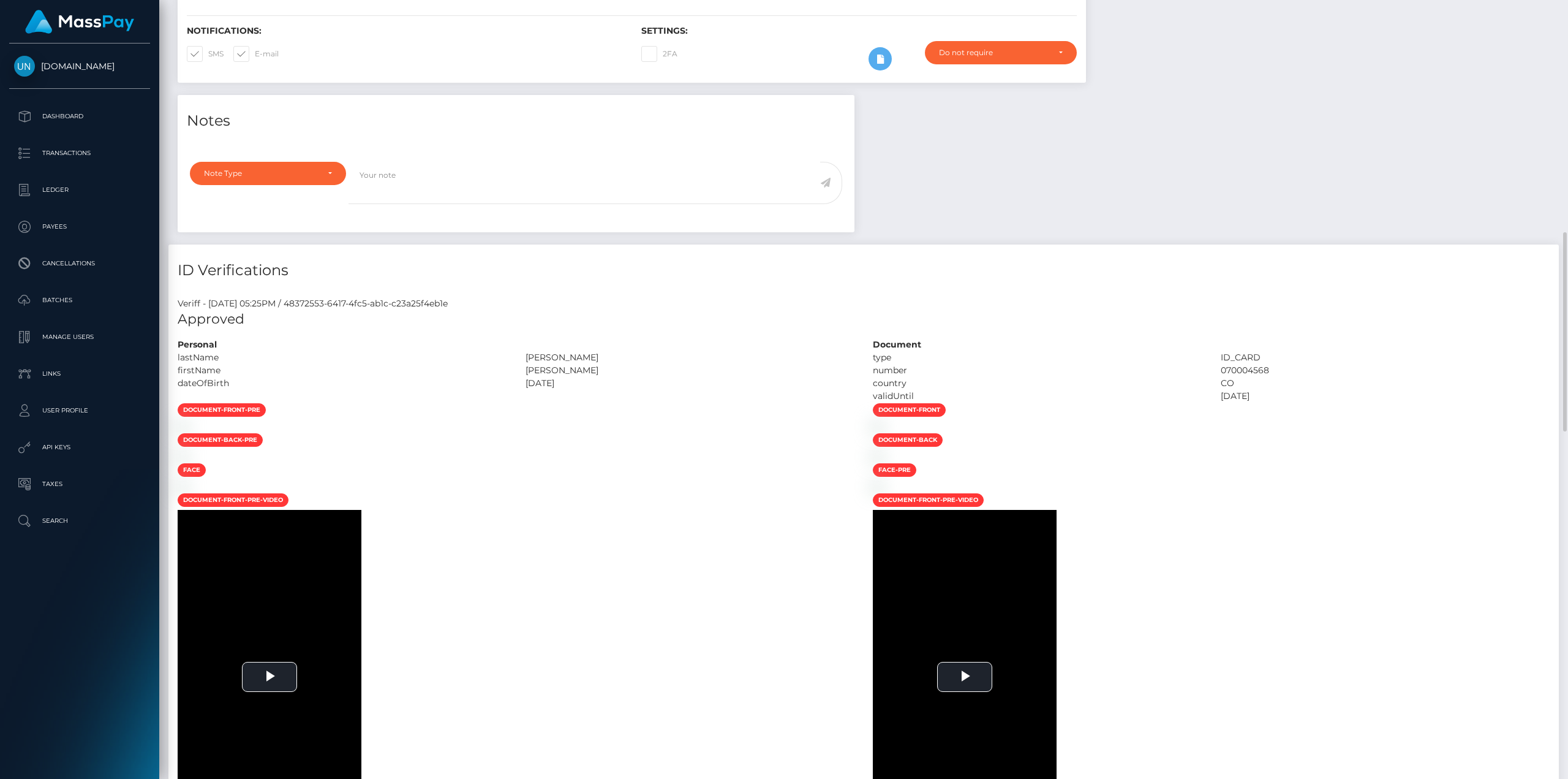
scroll to position [429, 0]
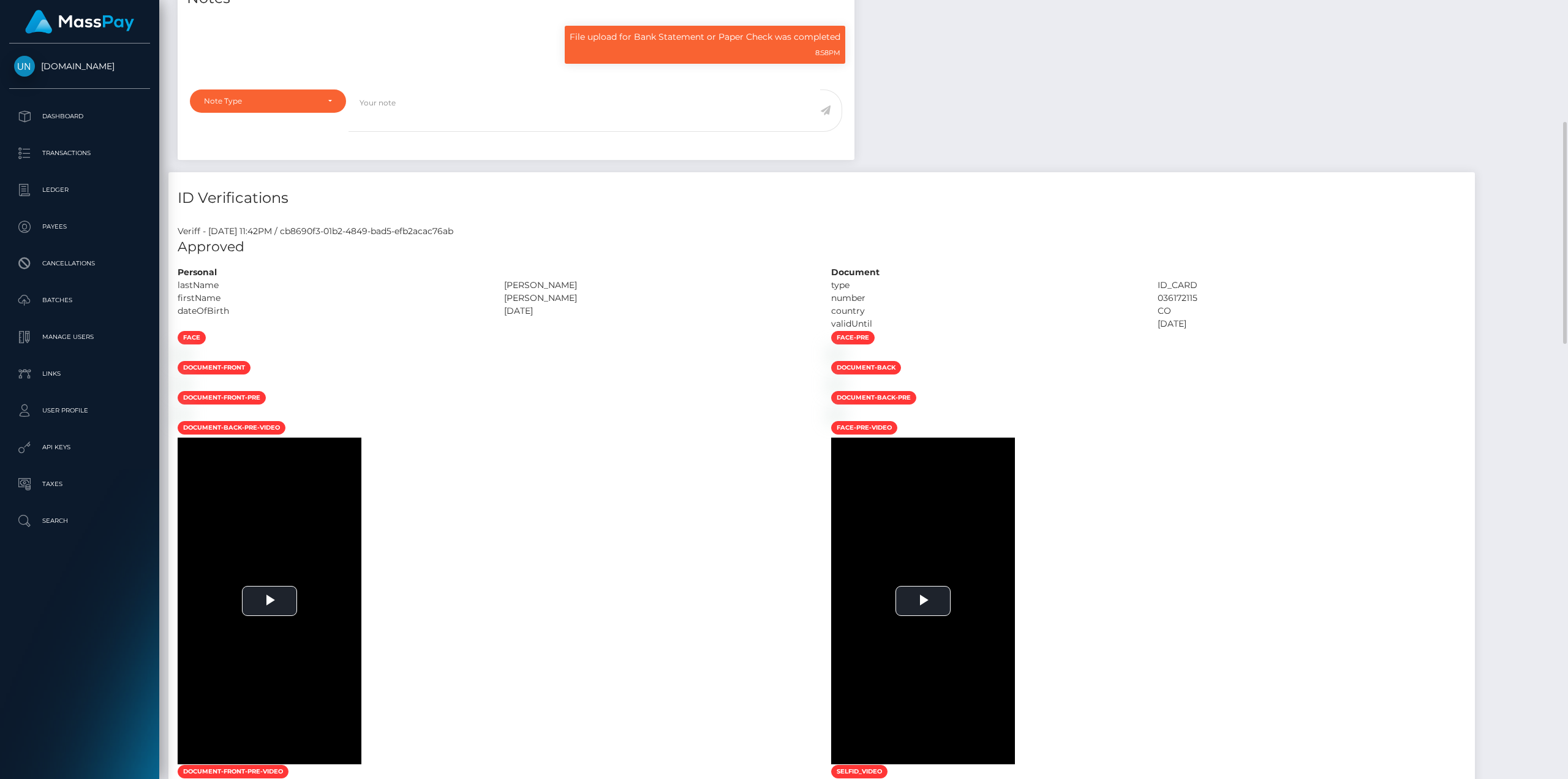
scroll to position [147, 445]
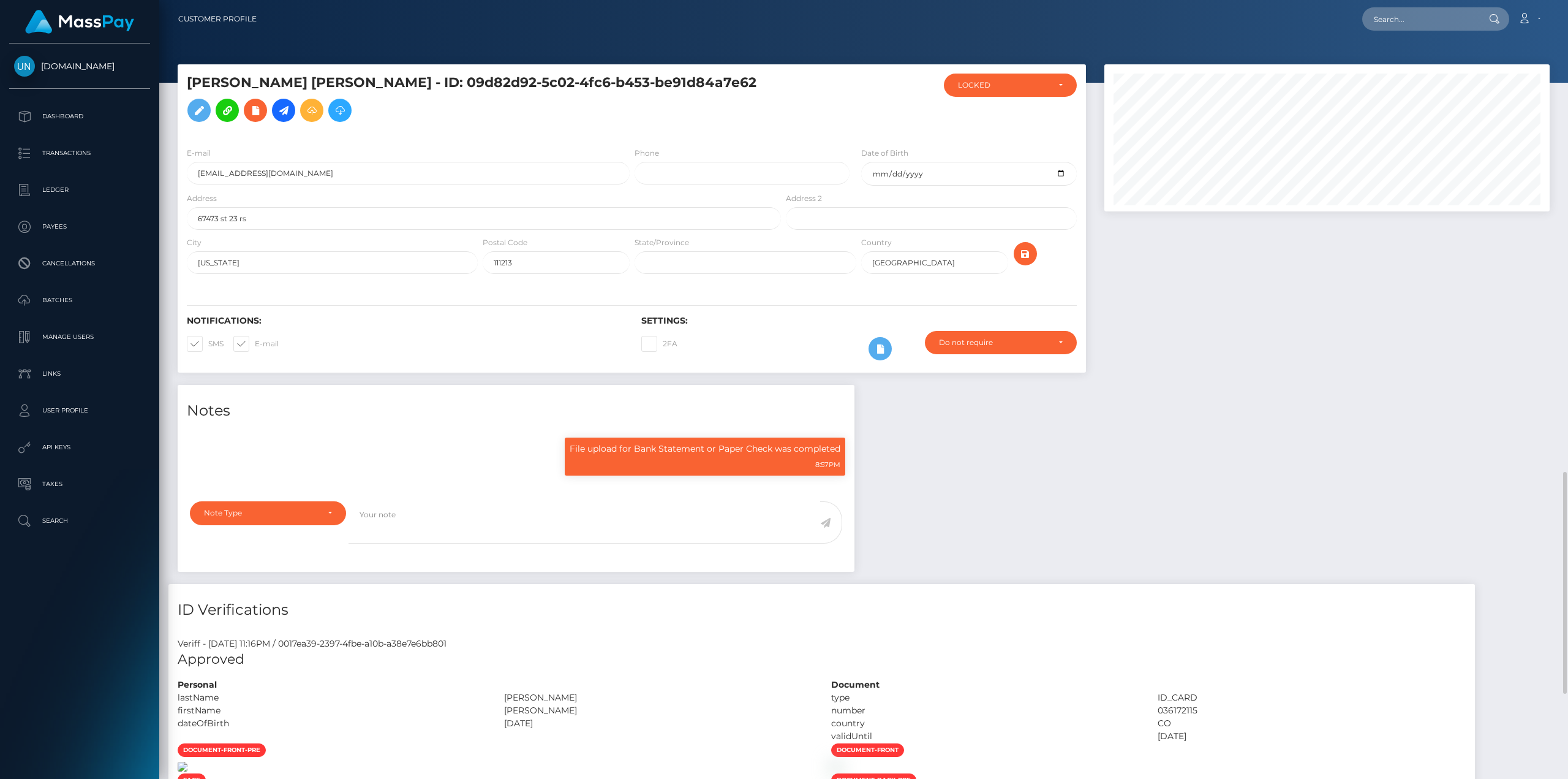
scroll to position [147, 445]
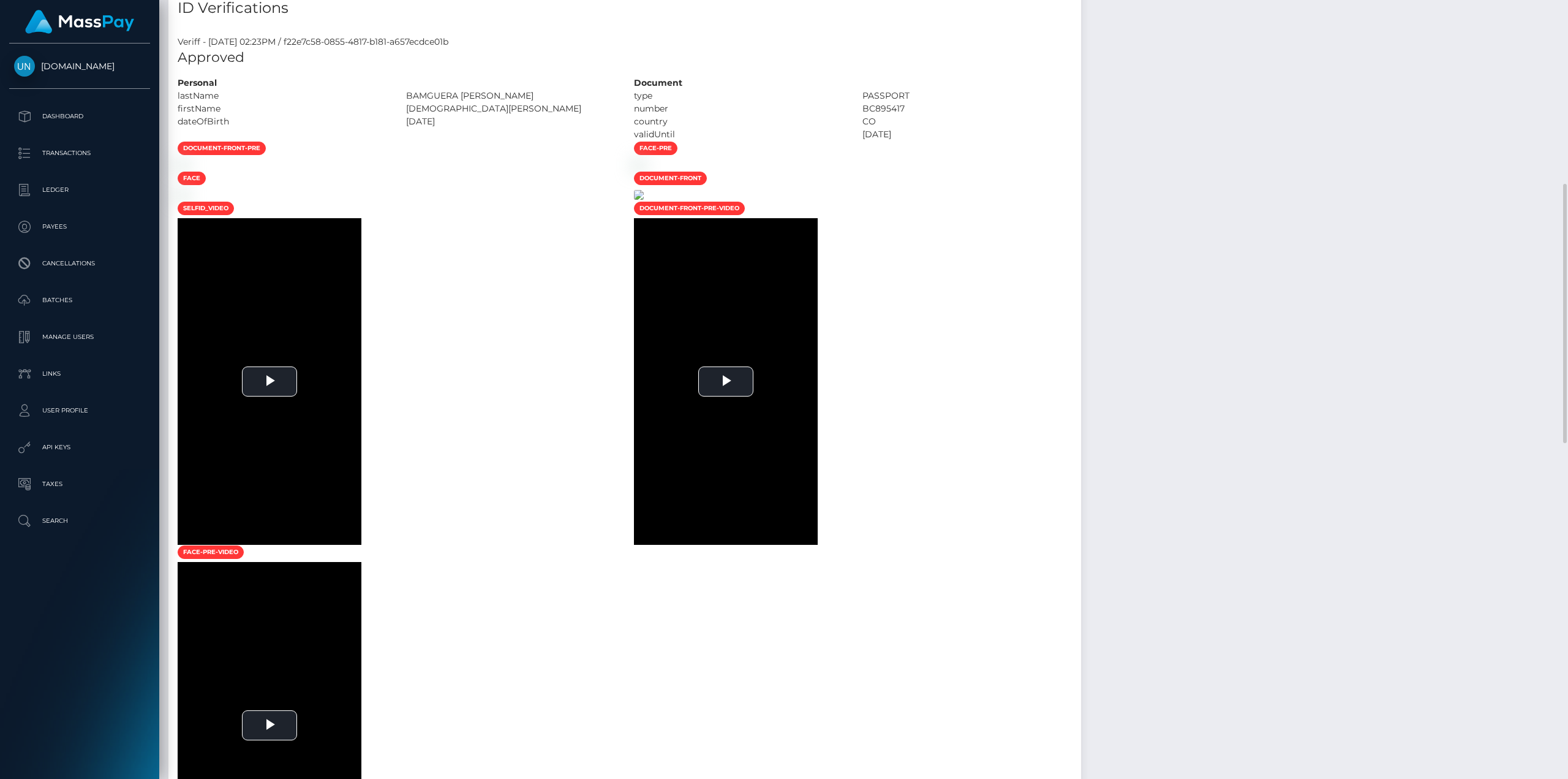
scroll to position [674, 0]
